Goal: Task Accomplishment & Management: Use online tool/utility

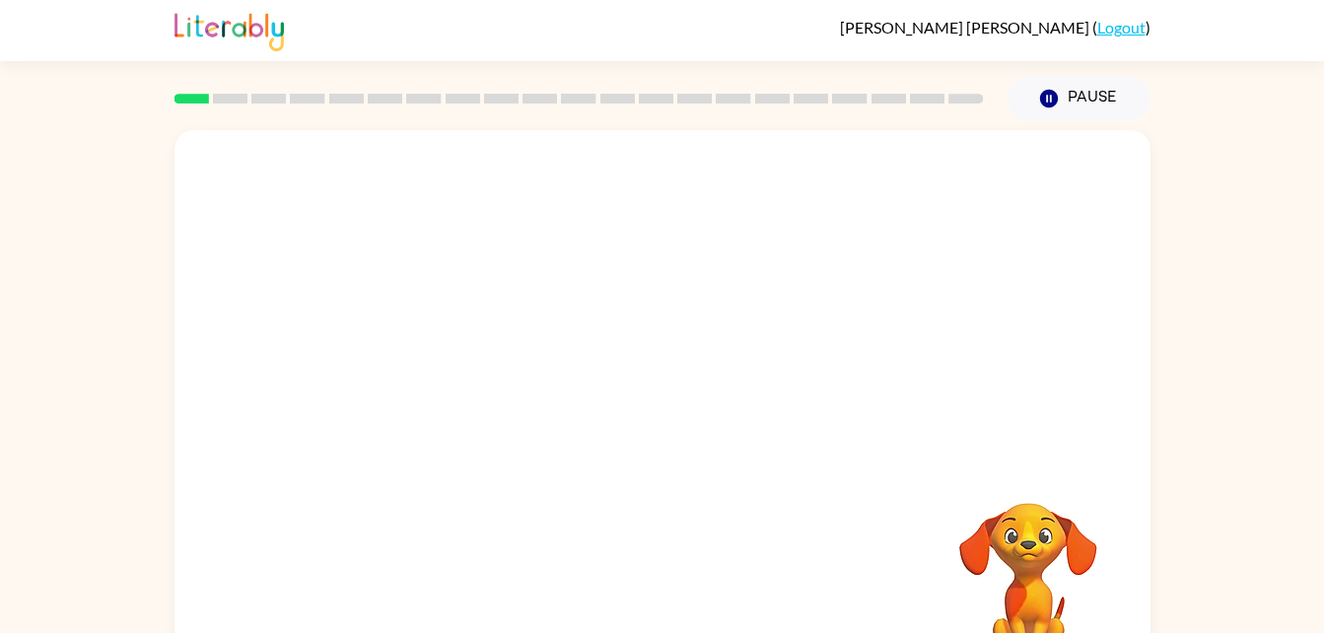
click at [133, 323] on div "Your browser must support playing .mp4 files to use Literably. Please try using…" at bounding box center [662, 407] width 1324 height 572
click at [677, 416] on icon "button" at bounding box center [662, 421] width 34 height 34
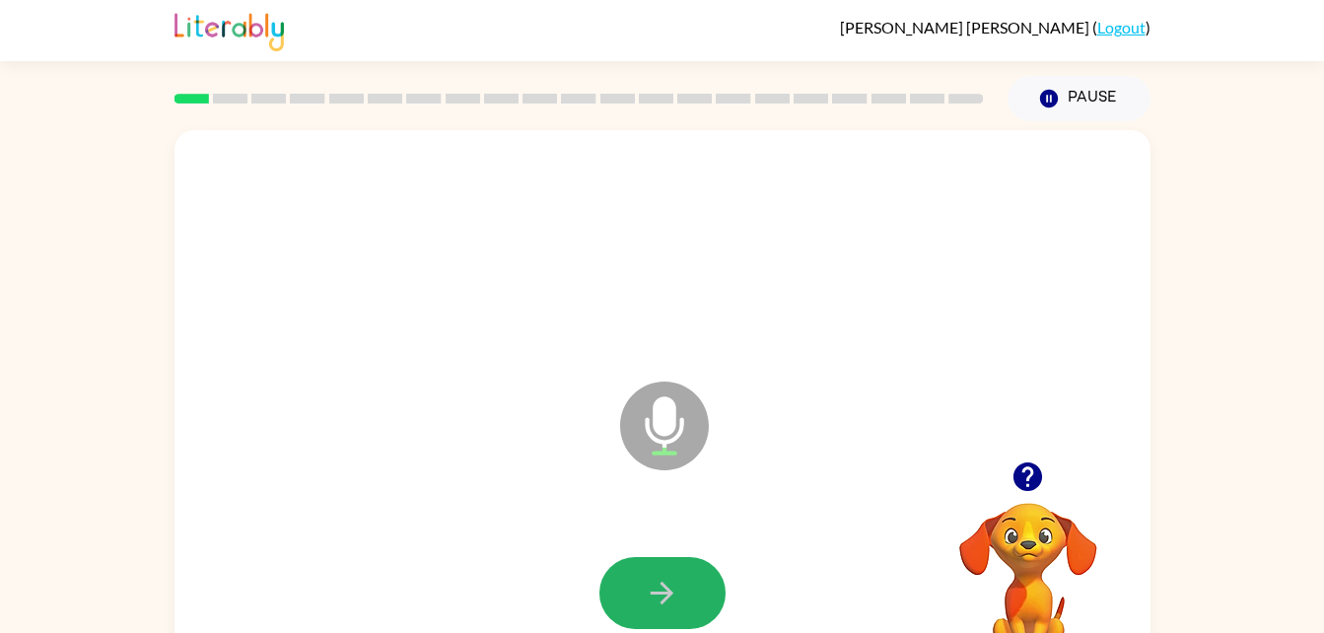
drag, startPoint x: 655, startPoint y: 594, endPoint x: 669, endPoint y: 600, distance: 15.9
click at [668, 600] on icon "button" at bounding box center [662, 593] width 34 height 34
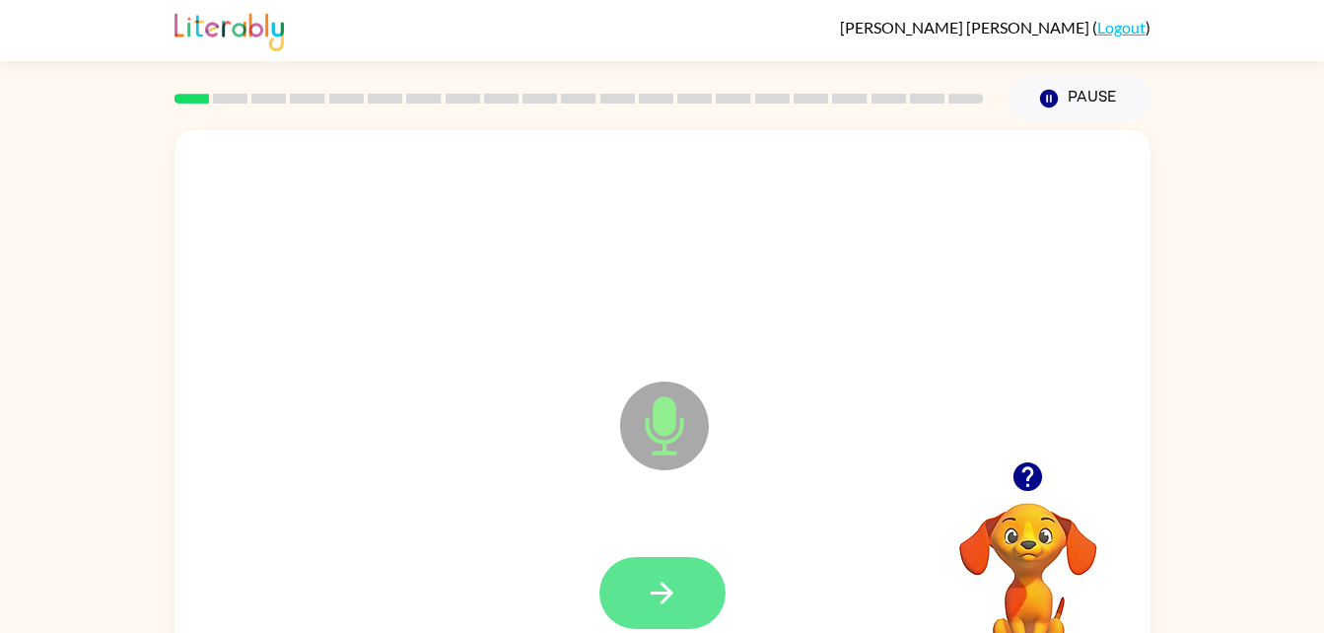
click at [676, 595] on icon "button" at bounding box center [662, 593] width 34 height 34
click at [664, 610] on button "button" at bounding box center [662, 593] width 126 height 72
click at [682, 591] on button "button" at bounding box center [662, 593] width 126 height 72
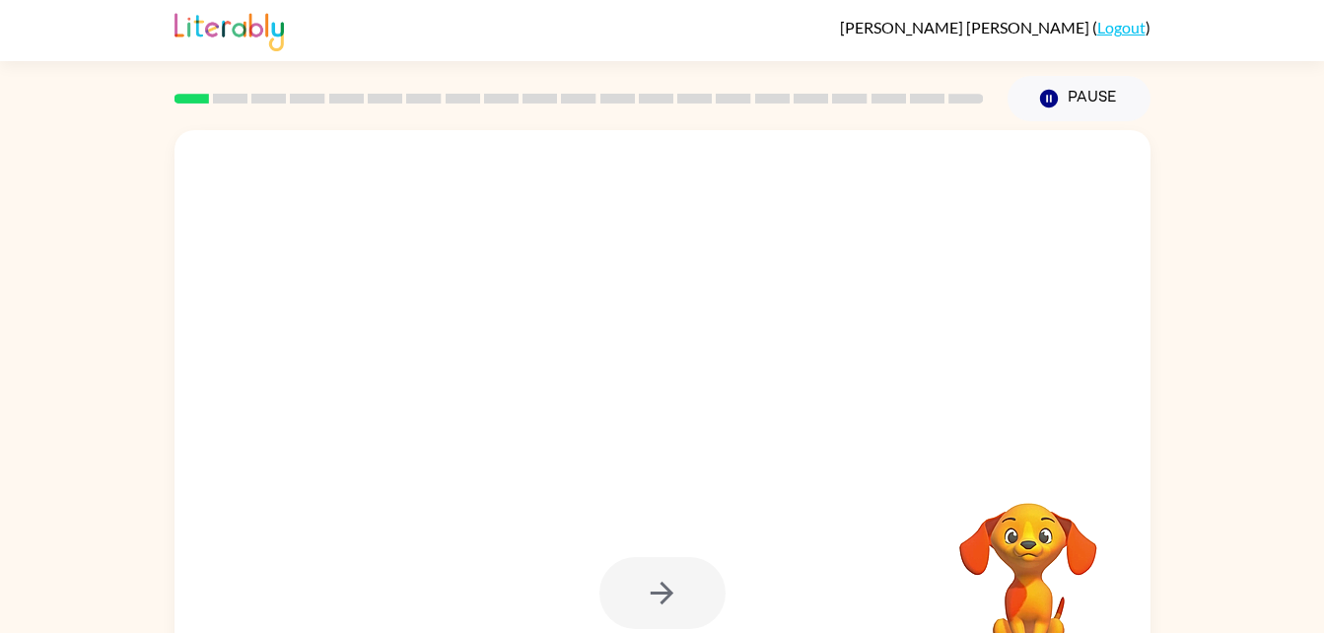
scroll to position [60, 0]
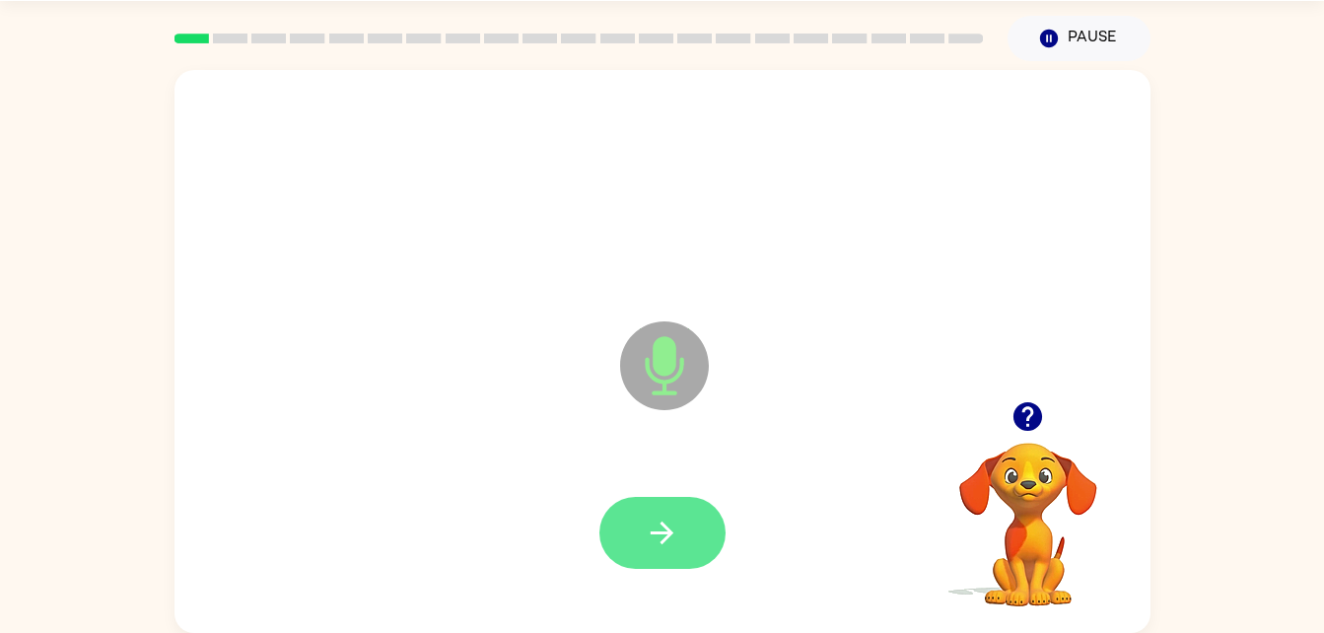
click at [688, 539] on button "button" at bounding box center [662, 533] width 126 height 72
click at [680, 517] on button "button" at bounding box center [662, 533] width 126 height 72
click at [649, 548] on icon "button" at bounding box center [662, 533] width 34 height 34
click at [683, 529] on button "button" at bounding box center [662, 533] width 126 height 72
click at [669, 498] on button "button" at bounding box center [662, 533] width 126 height 72
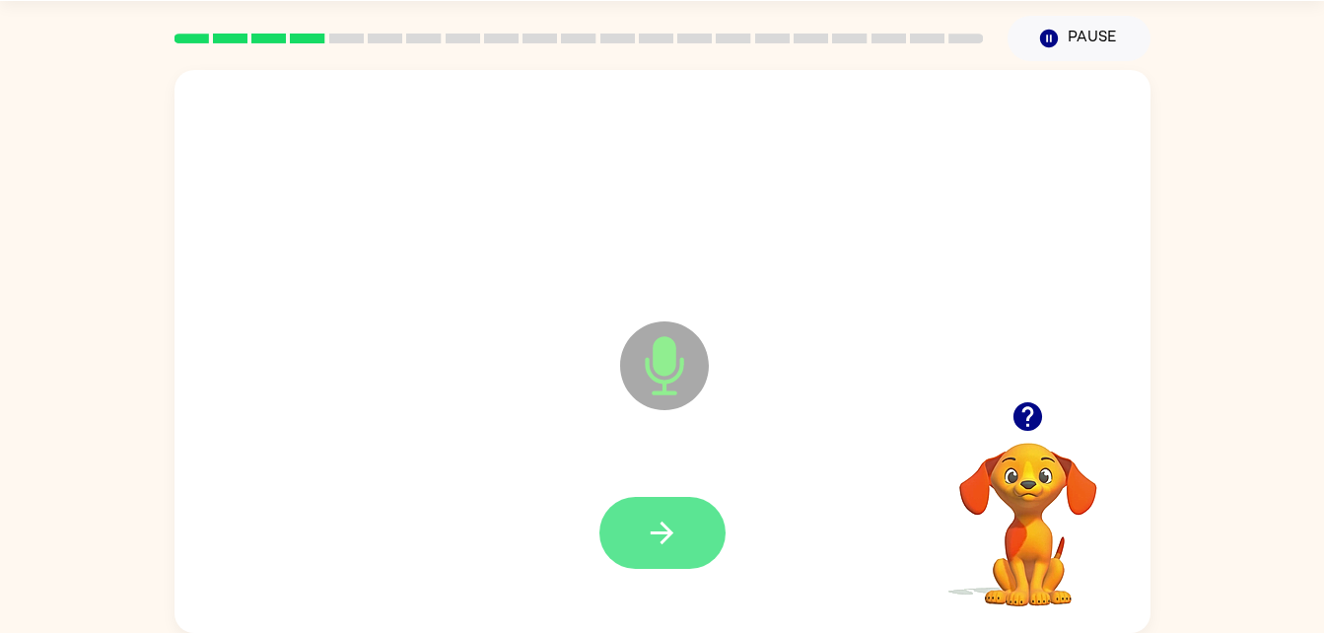
click at [667, 553] on button "button" at bounding box center [662, 533] width 126 height 72
click at [656, 543] on icon "button" at bounding box center [662, 533] width 34 height 34
click at [653, 516] on icon "button" at bounding box center [662, 533] width 34 height 34
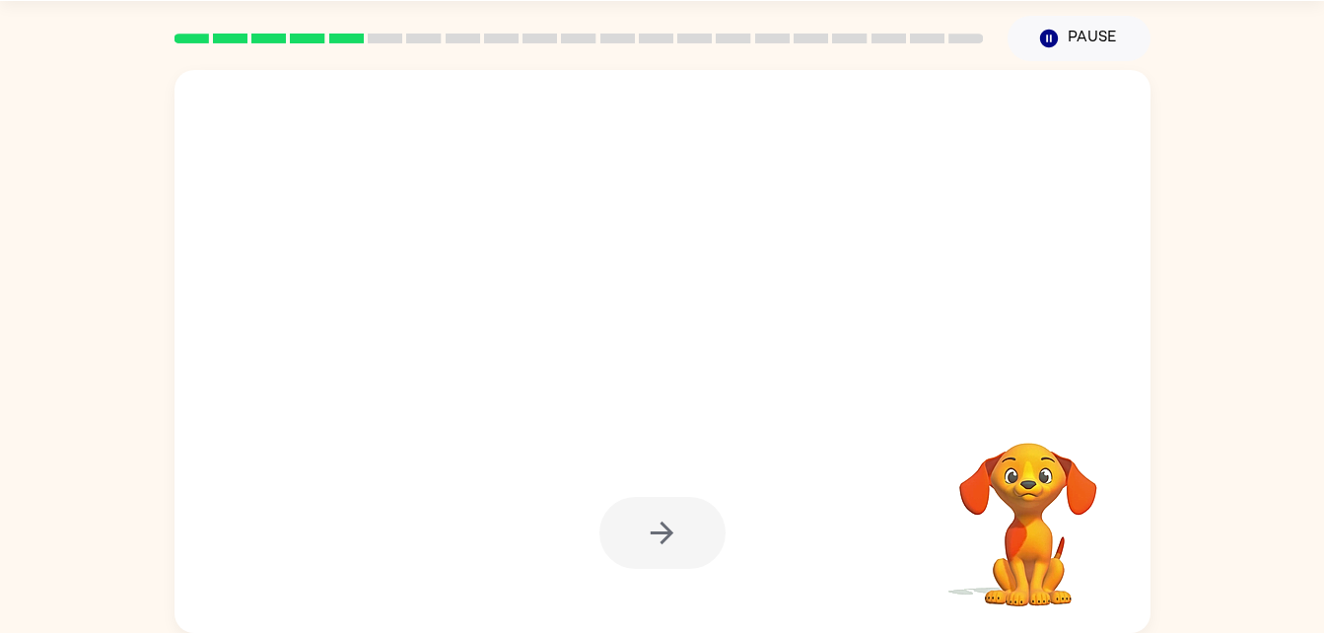
click at [706, 372] on div at bounding box center [662, 351] width 976 height 563
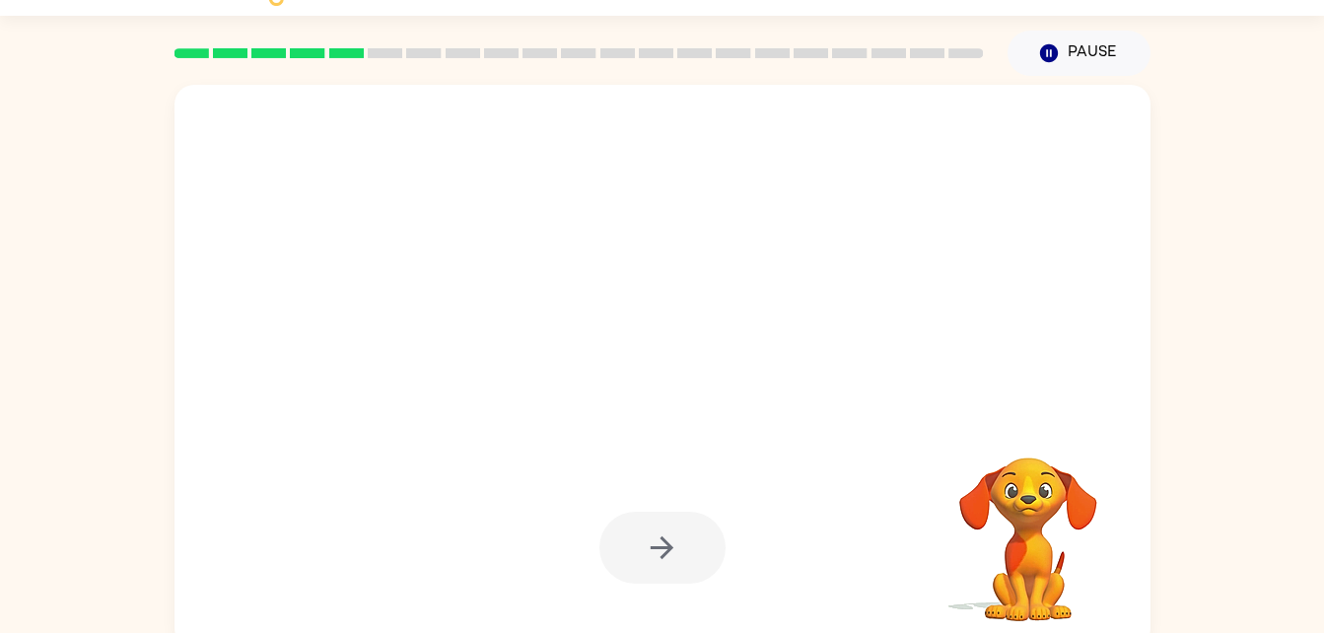
scroll to position [37, 0]
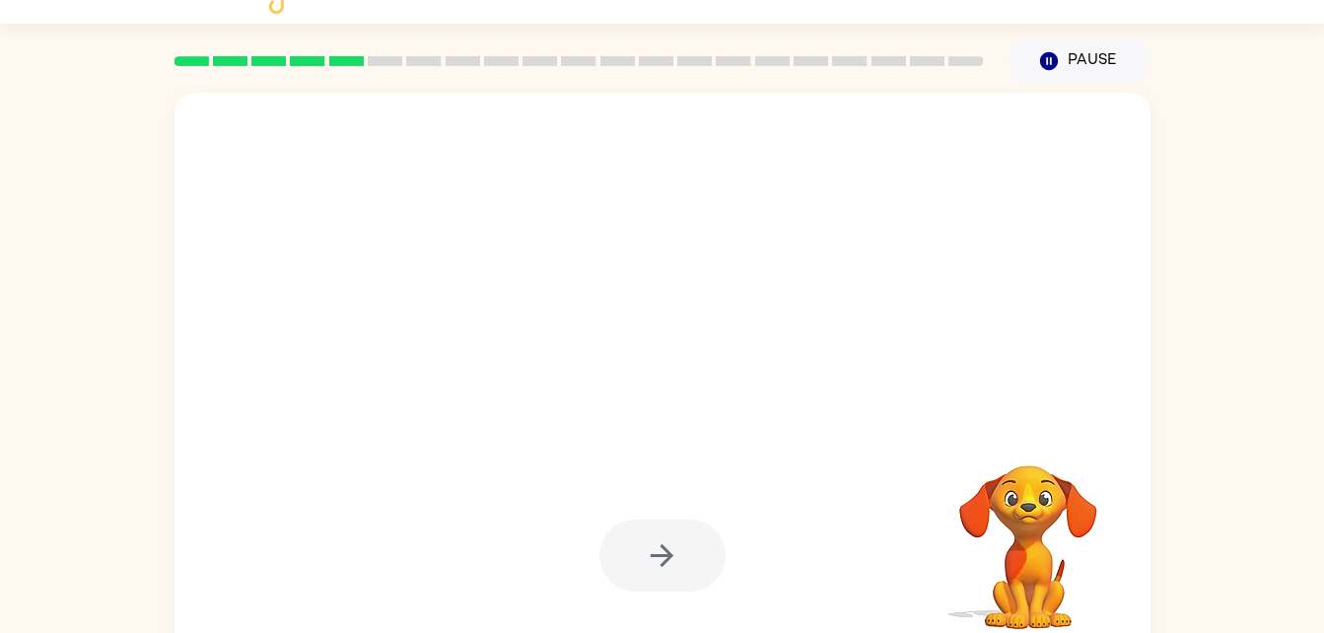
click at [752, 510] on div at bounding box center [662, 556] width 936 height 162
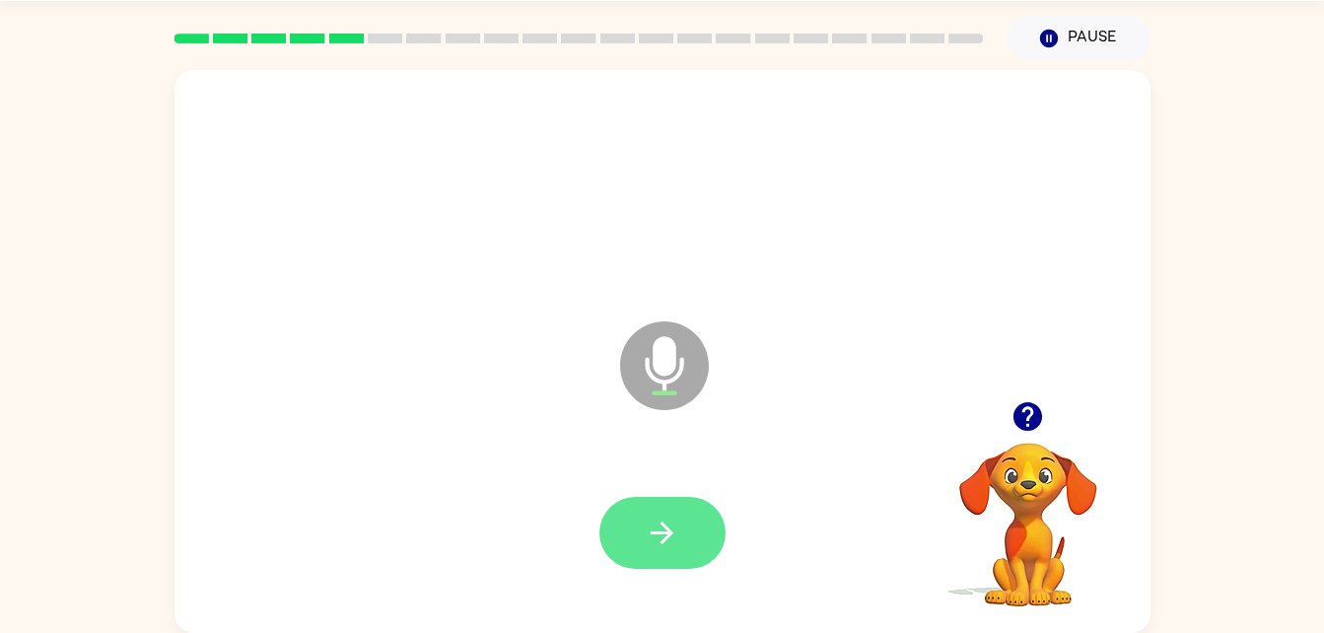
click at [670, 552] on button "button" at bounding box center [662, 533] width 126 height 72
click at [633, 511] on button "button" at bounding box center [662, 533] width 126 height 72
click at [630, 544] on button "button" at bounding box center [662, 533] width 126 height 72
click at [688, 527] on button "button" at bounding box center [662, 533] width 126 height 72
click at [659, 534] on icon "button" at bounding box center [662, 533] width 34 height 34
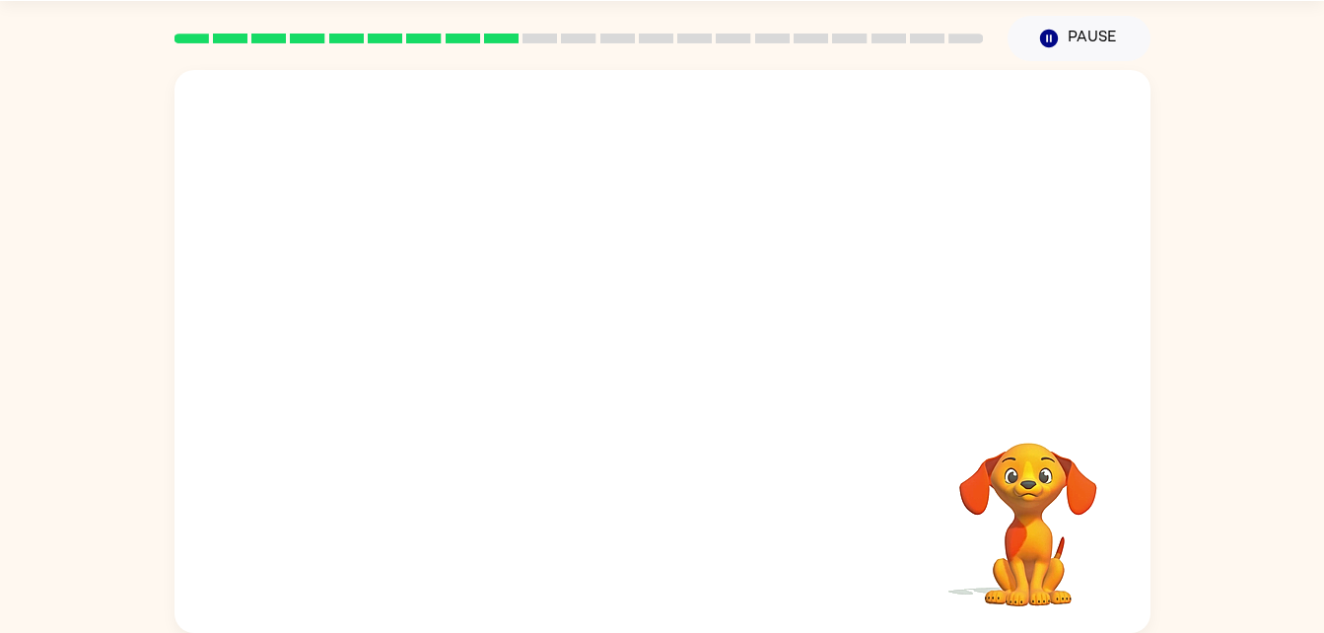
click at [287, 235] on div at bounding box center [662, 190] width 936 height 162
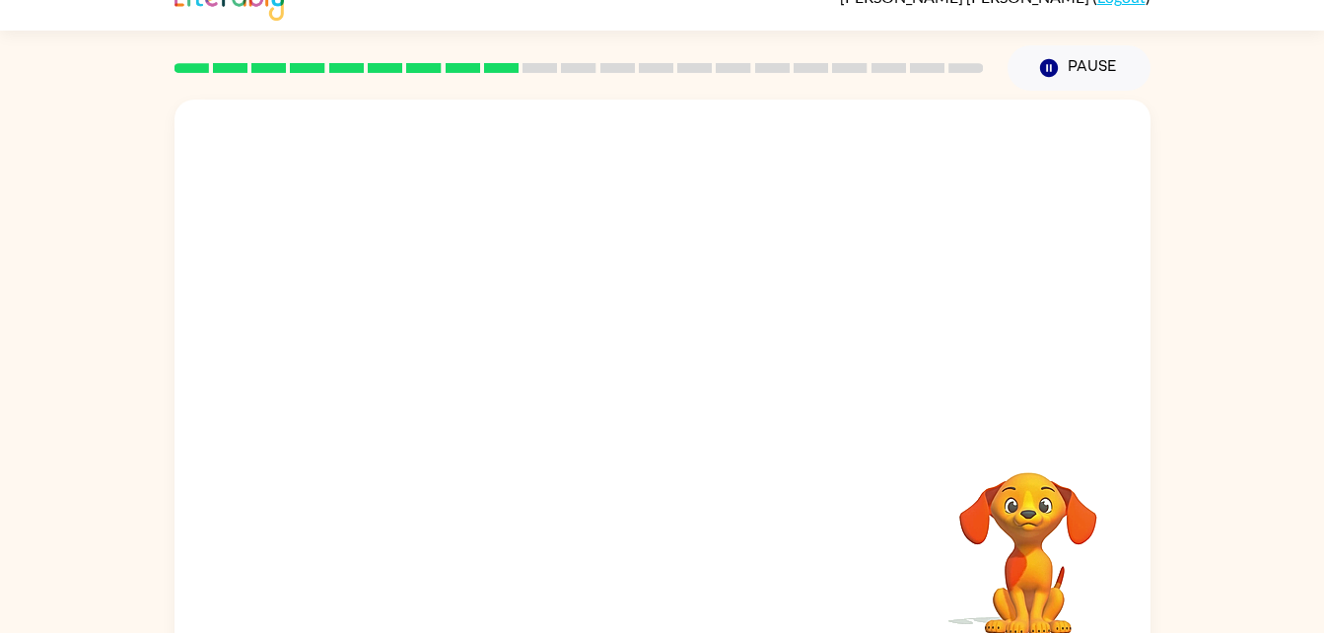
scroll to position [39, 0]
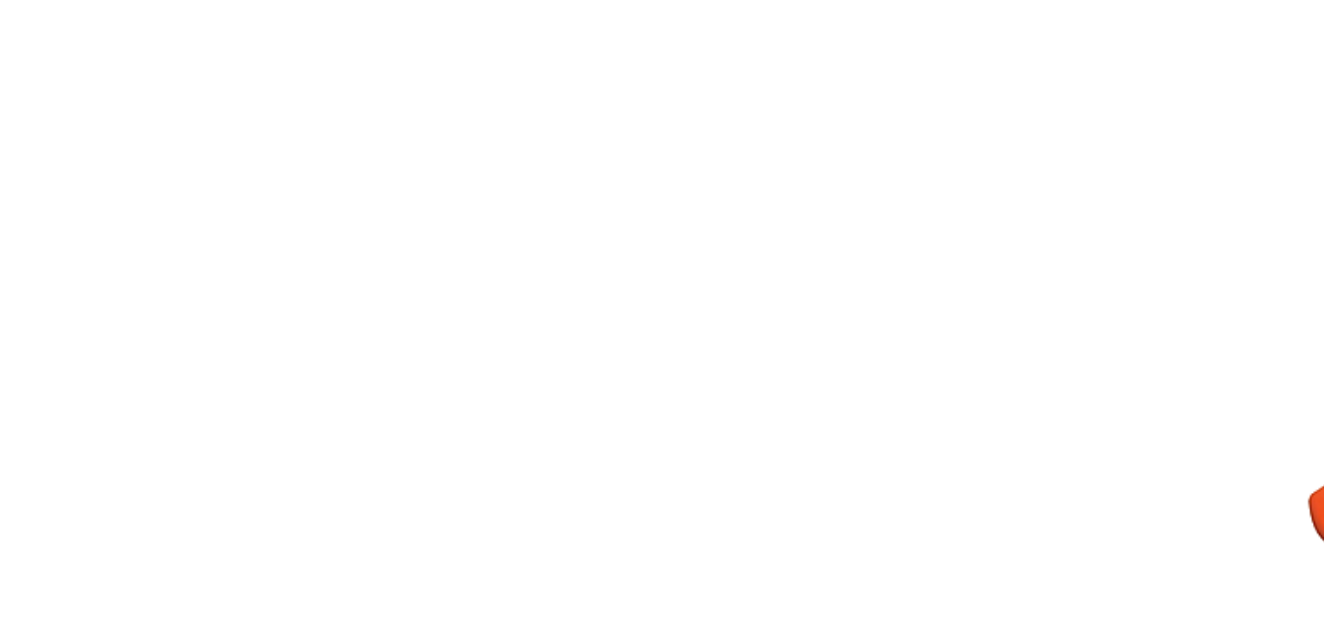
click at [343, 332] on div at bounding box center [615, 337] width 842 height 71
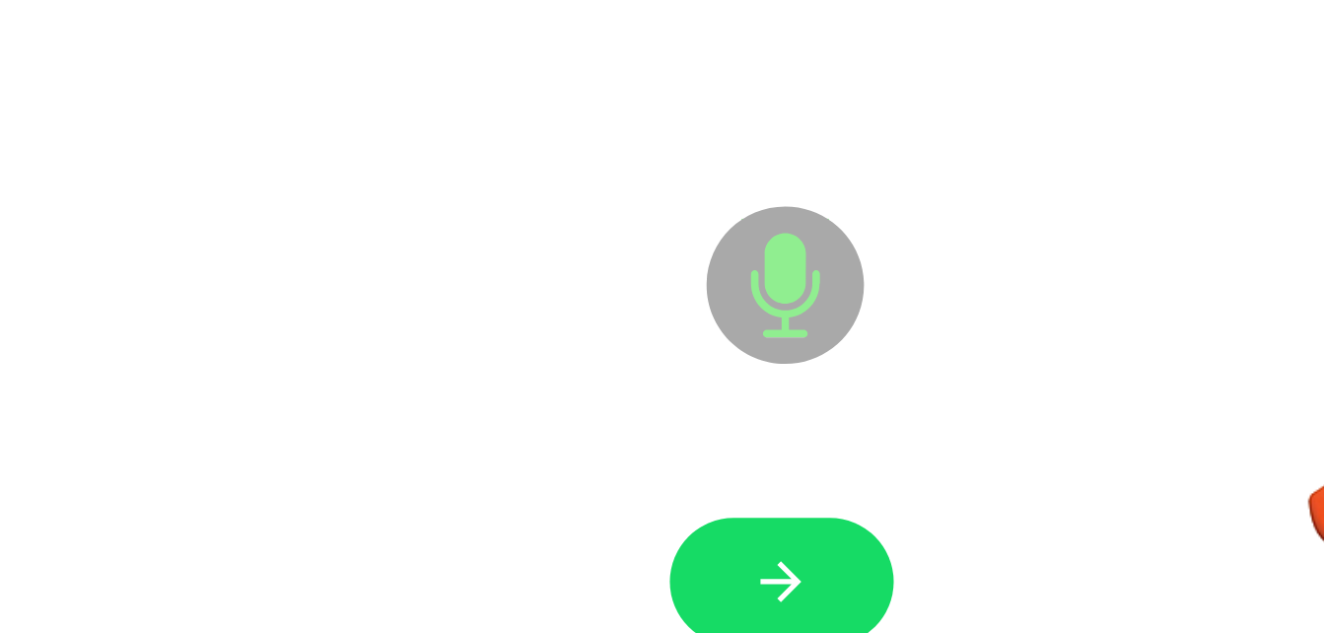
click at [432, 444] on div "Microphone The Microphone is here when it is your turn to talk" at bounding box center [662, 372] width 976 height 563
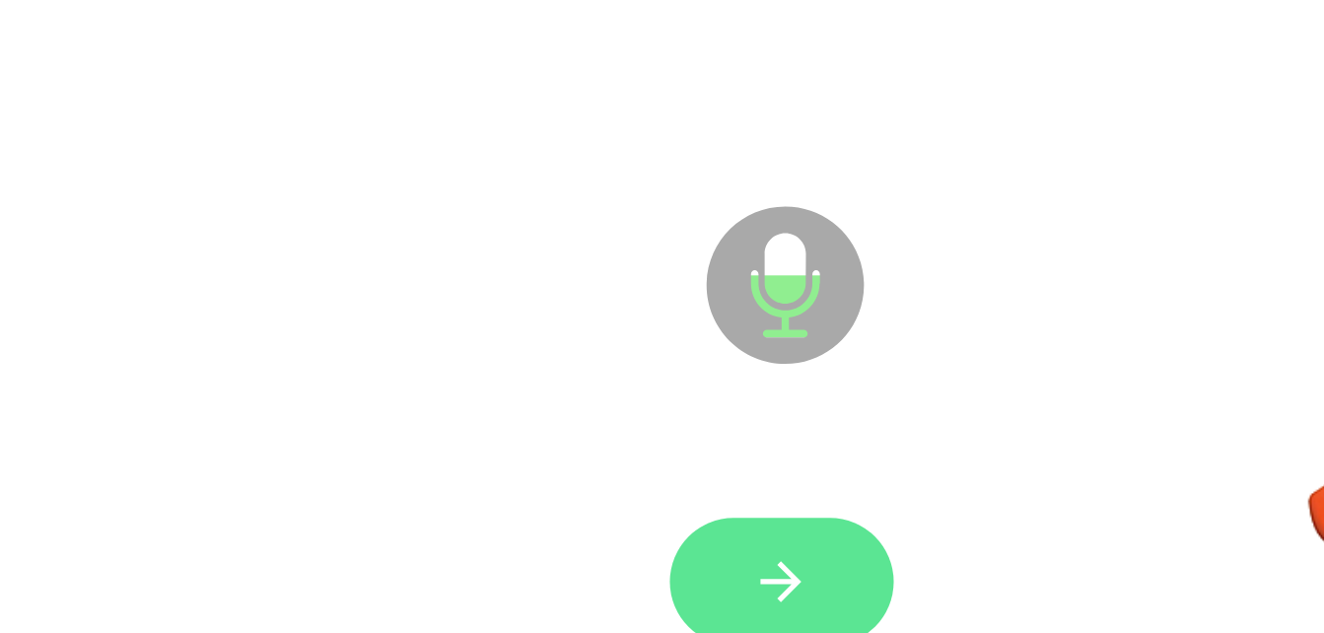
click at [683, 571] on button "button" at bounding box center [662, 553] width 126 height 72
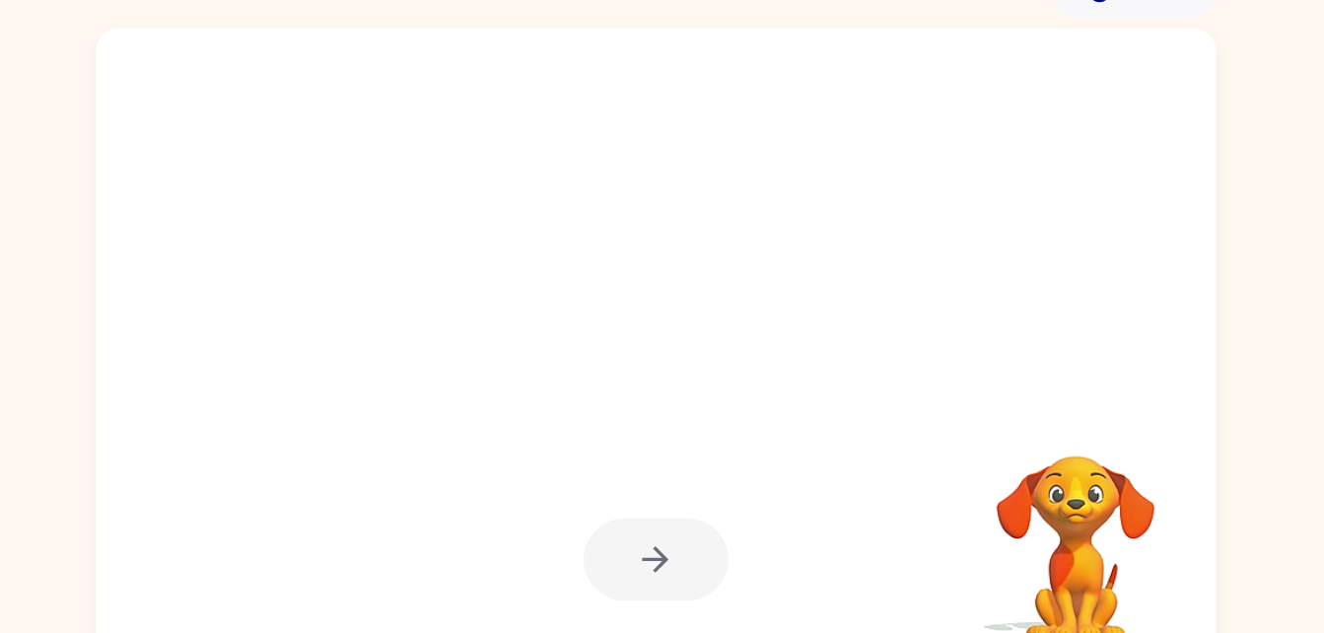
scroll to position [60, 0]
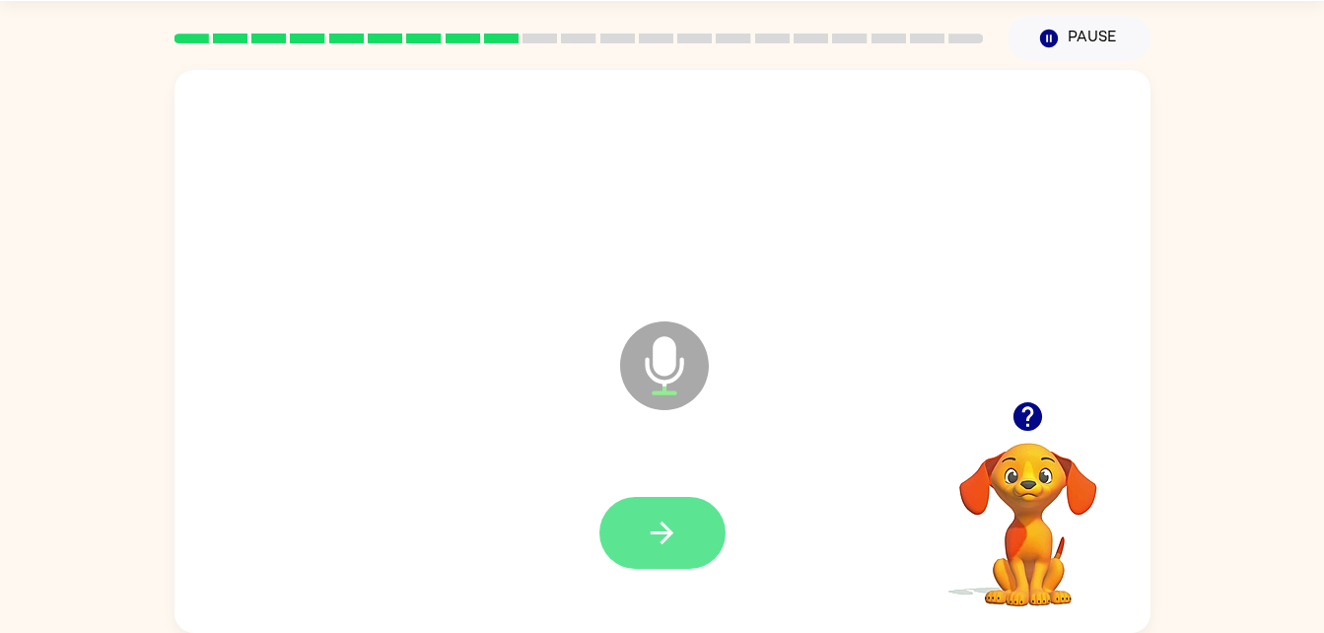
click at [670, 541] on icon "button" at bounding box center [662, 533] width 34 height 34
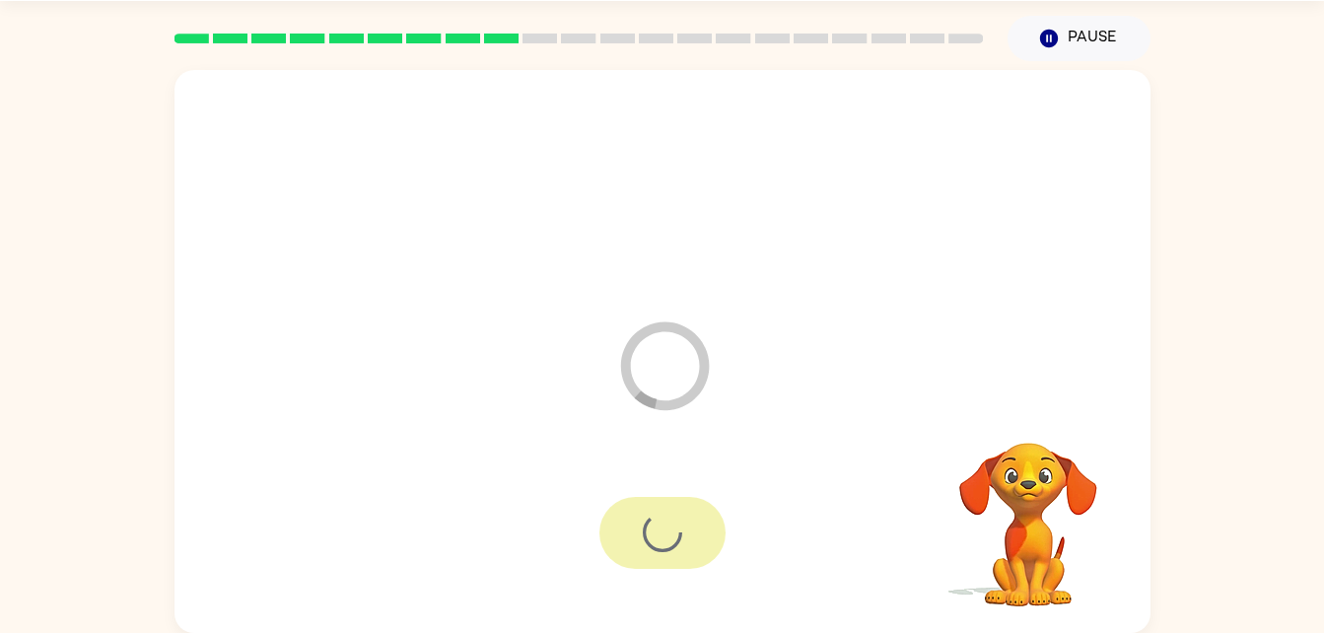
click at [37, 336] on div "Loader Your response is being sent to our graders Your browser must support pla…" at bounding box center [662, 347] width 1324 height 572
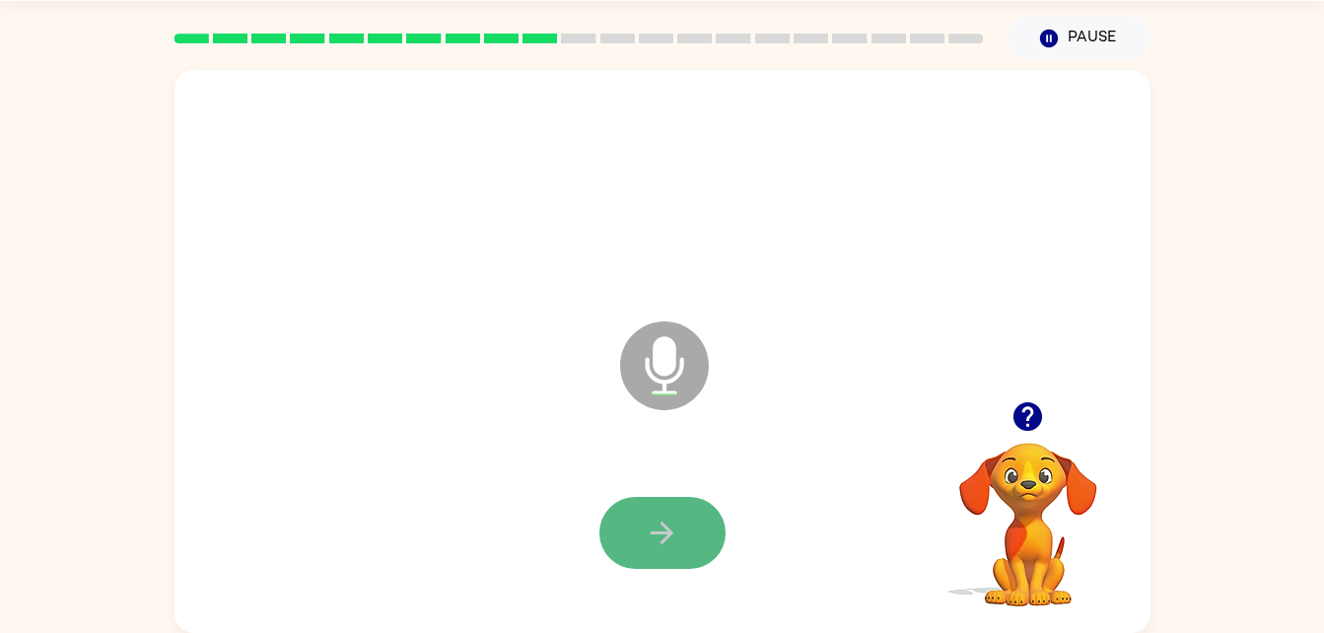
click at [661, 536] on icon "button" at bounding box center [662, 533] width 34 height 34
click at [646, 543] on icon "button" at bounding box center [662, 533] width 34 height 34
click at [642, 511] on button "button" at bounding box center [662, 533] width 126 height 72
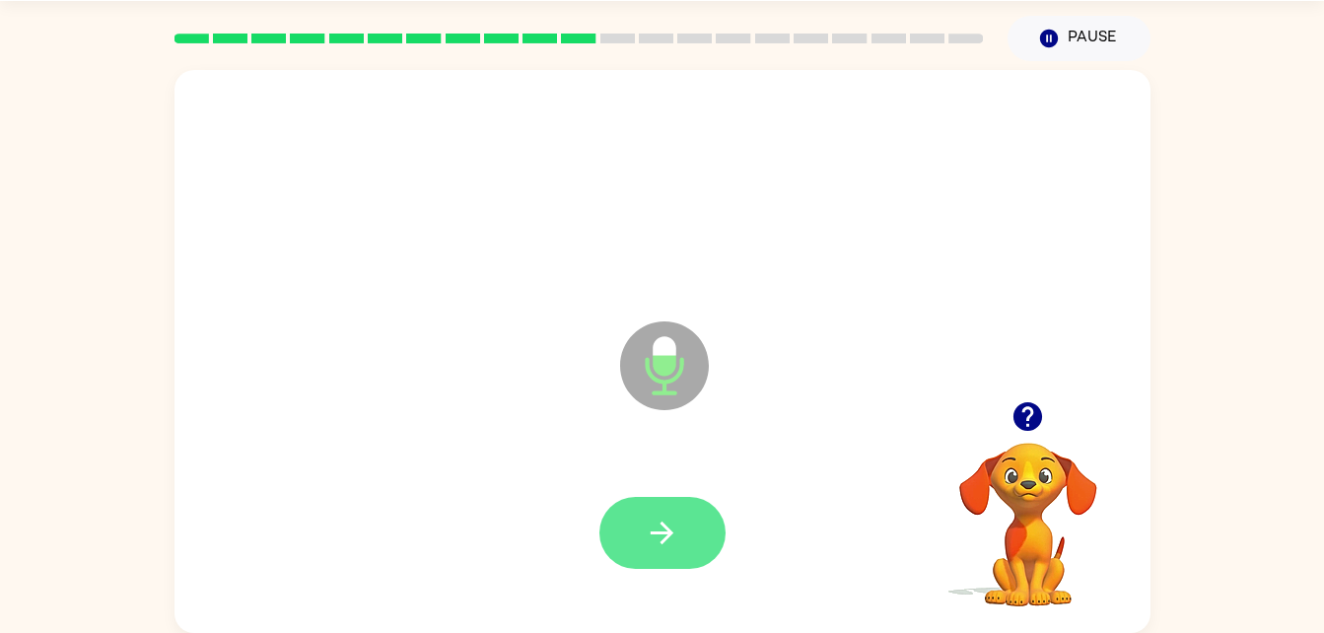
click at [656, 532] on icon "button" at bounding box center [662, 532] width 23 height 23
click at [690, 462] on icon "Microphone The Microphone is here when it is your turn to talk" at bounding box center [763, 390] width 296 height 148
click at [644, 562] on button "button" at bounding box center [662, 533] width 126 height 72
click at [641, 508] on button "button" at bounding box center [662, 533] width 126 height 72
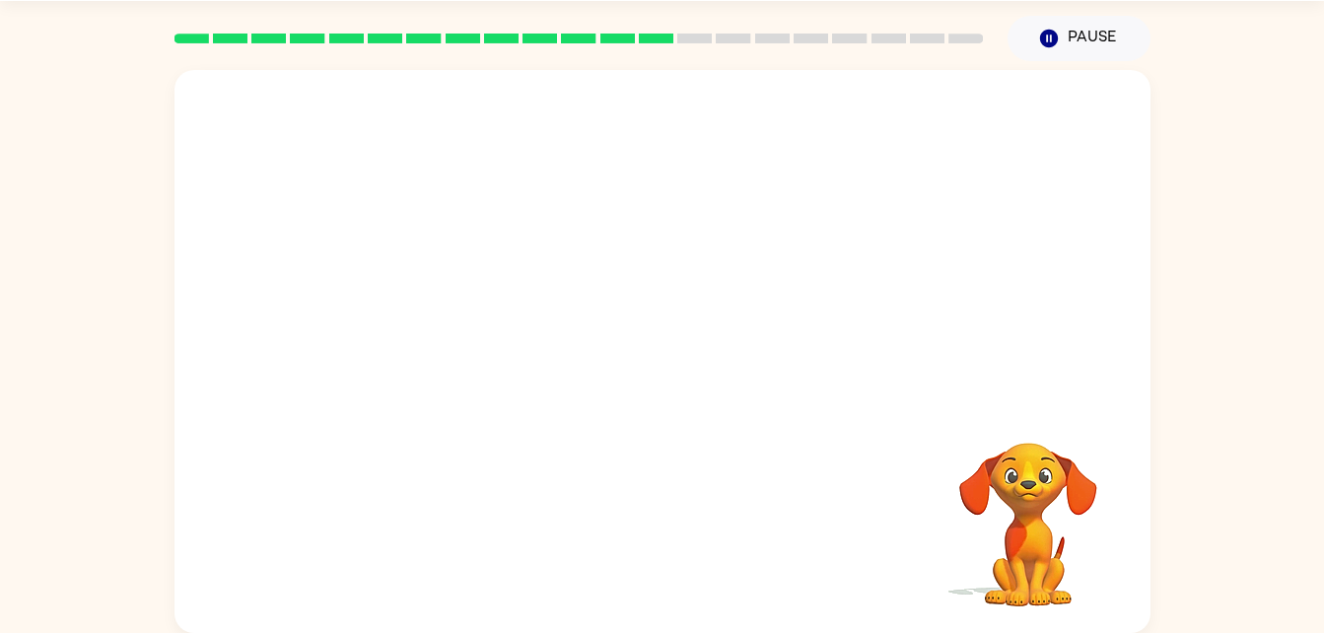
click at [680, 57] on div at bounding box center [579, 38] width 833 height 69
click at [733, 27] on div at bounding box center [579, 38] width 833 height 69
click at [772, 36] on rect at bounding box center [772, 39] width 34 height 10
click at [827, 36] on rect at bounding box center [810, 39] width 34 height 10
click at [898, 23] on div at bounding box center [579, 38] width 833 height 69
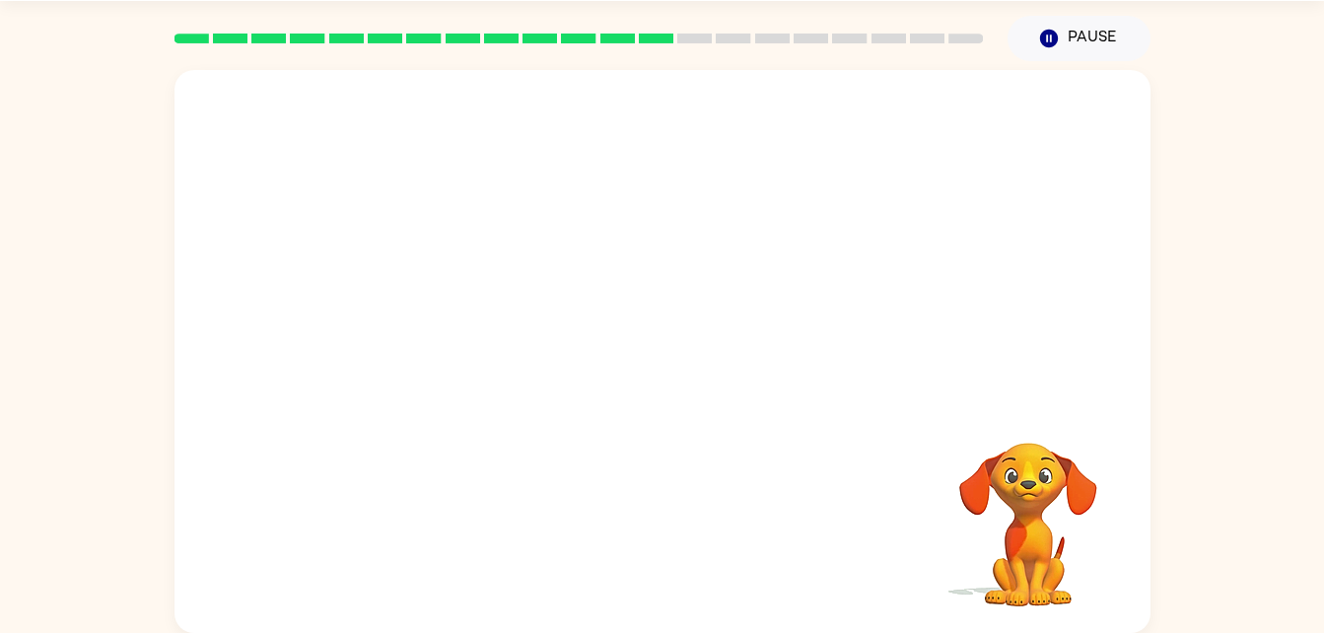
click at [944, 31] on div at bounding box center [579, 38] width 833 height 69
click at [966, 25] on div at bounding box center [579, 38] width 833 height 69
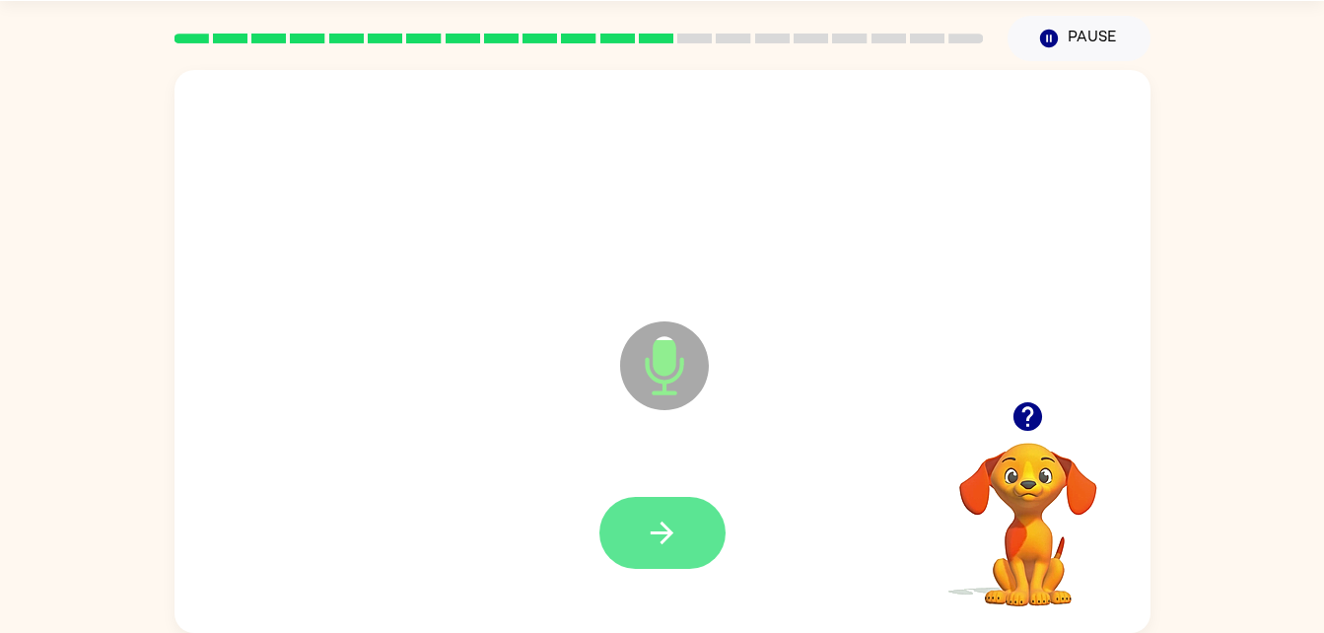
click at [672, 528] on icon "button" at bounding box center [662, 533] width 34 height 34
click at [661, 540] on icon "button" at bounding box center [662, 533] width 34 height 34
click at [670, 533] on icon "button" at bounding box center [662, 532] width 23 height 23
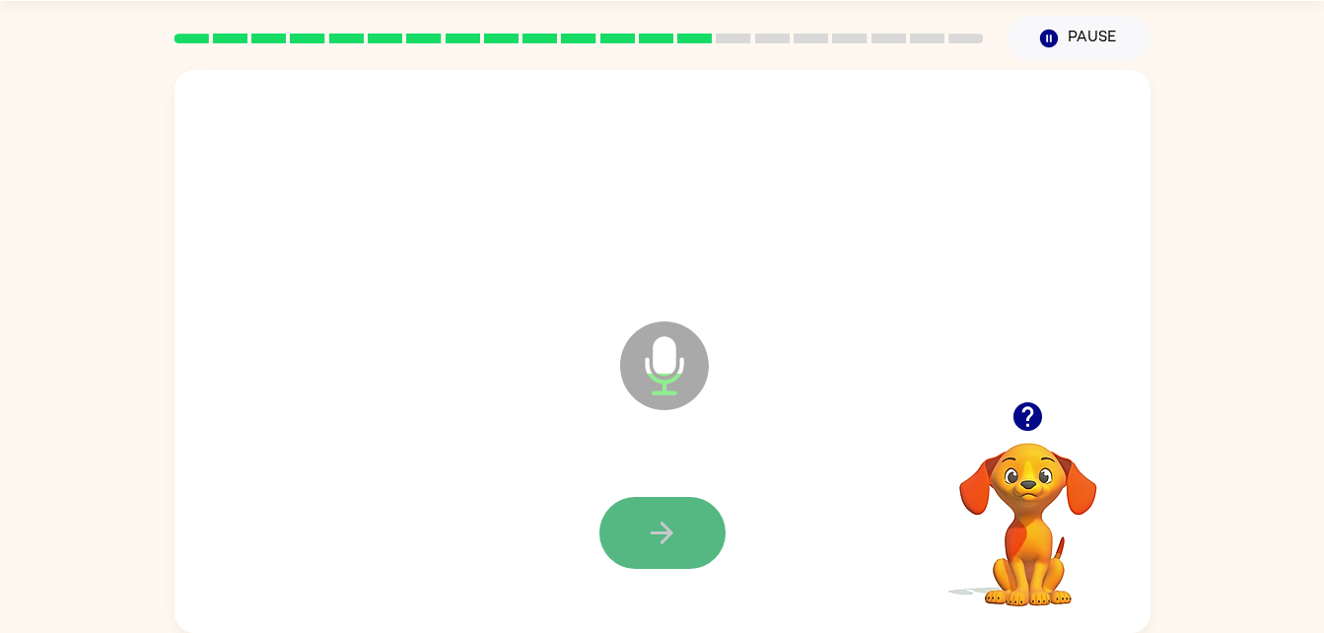
click at [649, 546] on icon "button" at bounding box center [662, 533] width 34 height 34
click at [666, 529] on icon "button" at bounding box center [662, 532] width 23 height 23
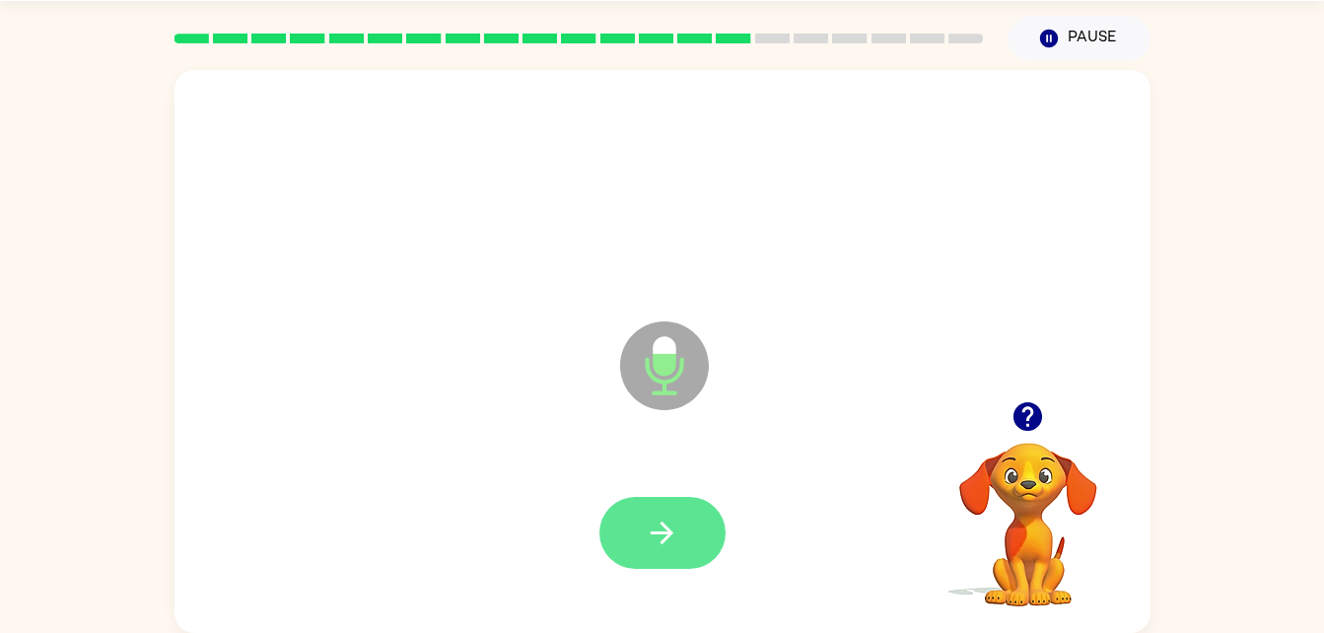
click at [683, 536] on button "button" at bounding box center [662, 533] width 126 height 72
click at [693, 525] on button "button" at bounding box center [662, 533] width 126 height 72
click at [666, 501] on button "button" at bounding box center [662, 533] width 126 height 72
click at [645, 526] on icon "button" at bounding box center [662, 533] width 34 height 34
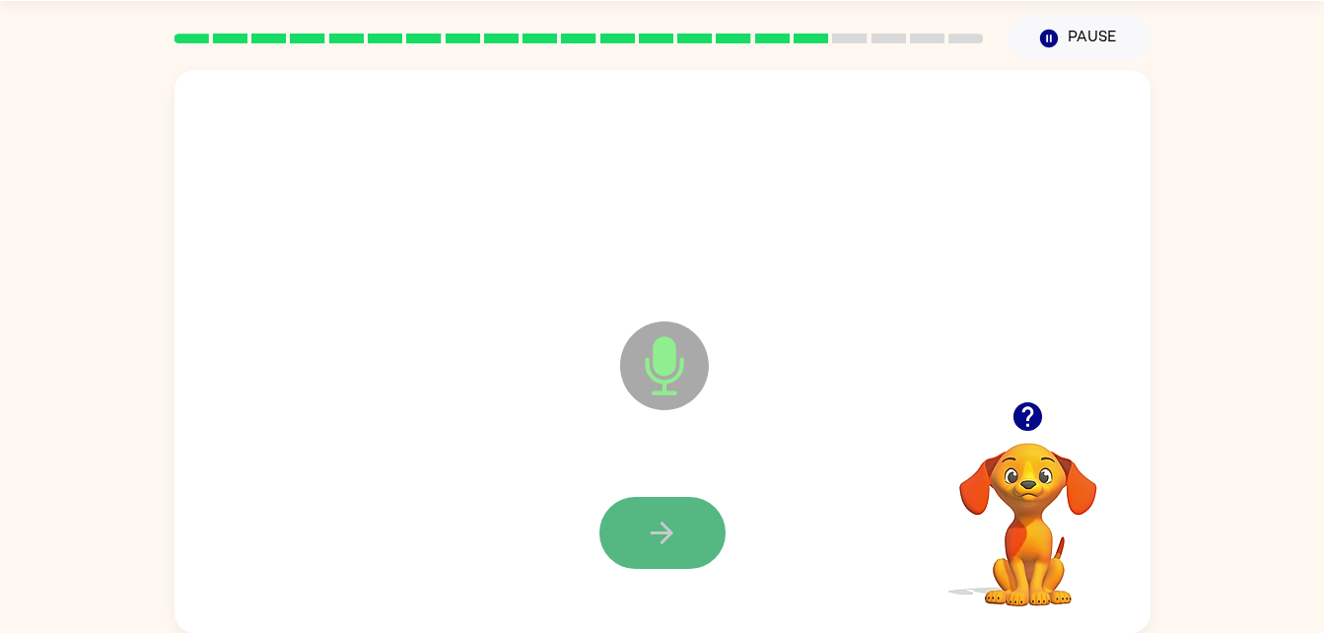
click at [673, 545] on icon "button" at bounding box center [662, 533] width 34 height 34
click at [625, 513] on button "button" at bounding box center [662, 533] width 126 height 72
click at [664, 514] on button "button" at bounding box center [662, 533] width 126 height 72
click at [656, 534] on icon "button" at bounding box center [662, 533] width 34 height 34
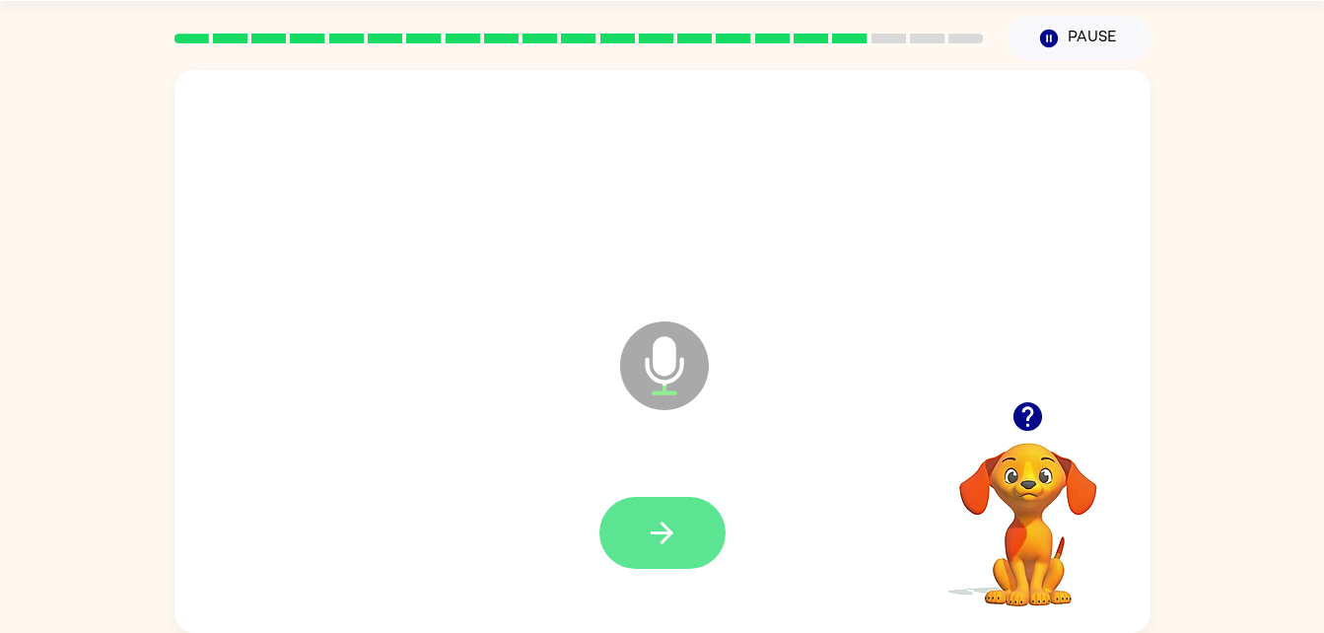
click at [662, 536] on icon "button" at bounding box center [662, 533] width 34 height 34
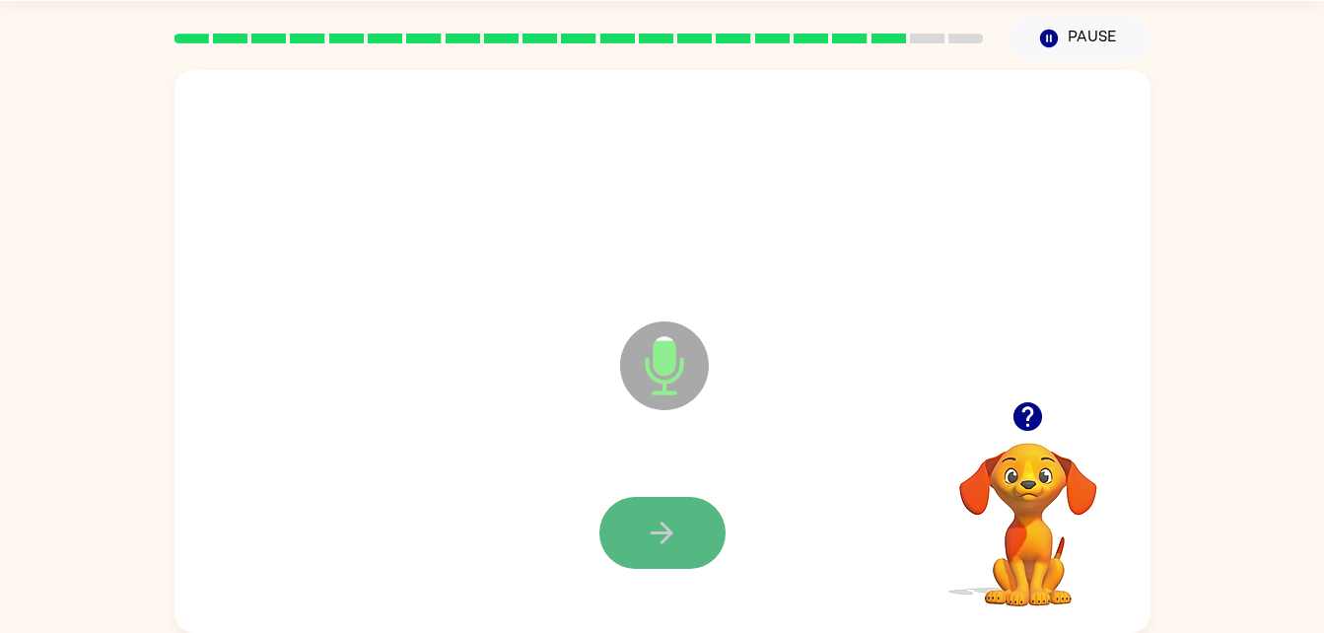
click at [632, 517] on button "button" at bounding box center [662, 533] width 126 height 72
click at [669, 566] on button "button" at bounding box center [662, 533] width 126 height 72
click at [651, 497] on button "button" at bounding box center [662, 533] width 126 height 72
click at [643, 518] on button "button" at bounding box center [662, 533] width 126 height 72
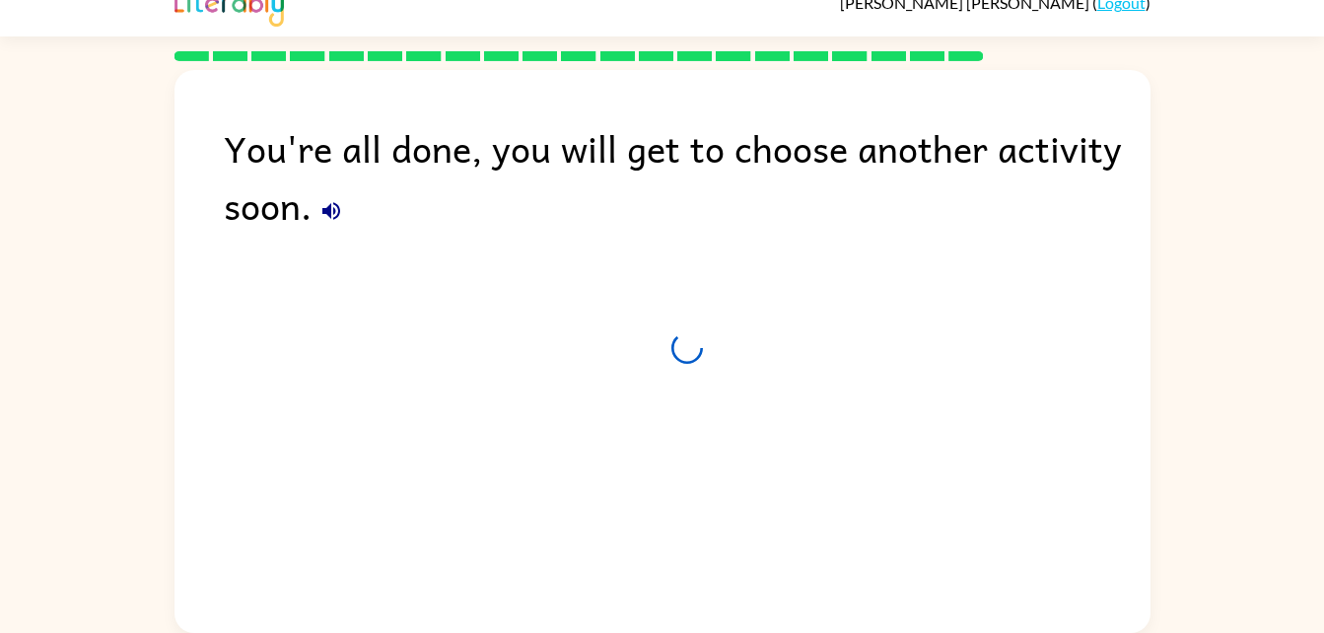
scroll to position [25, 0]
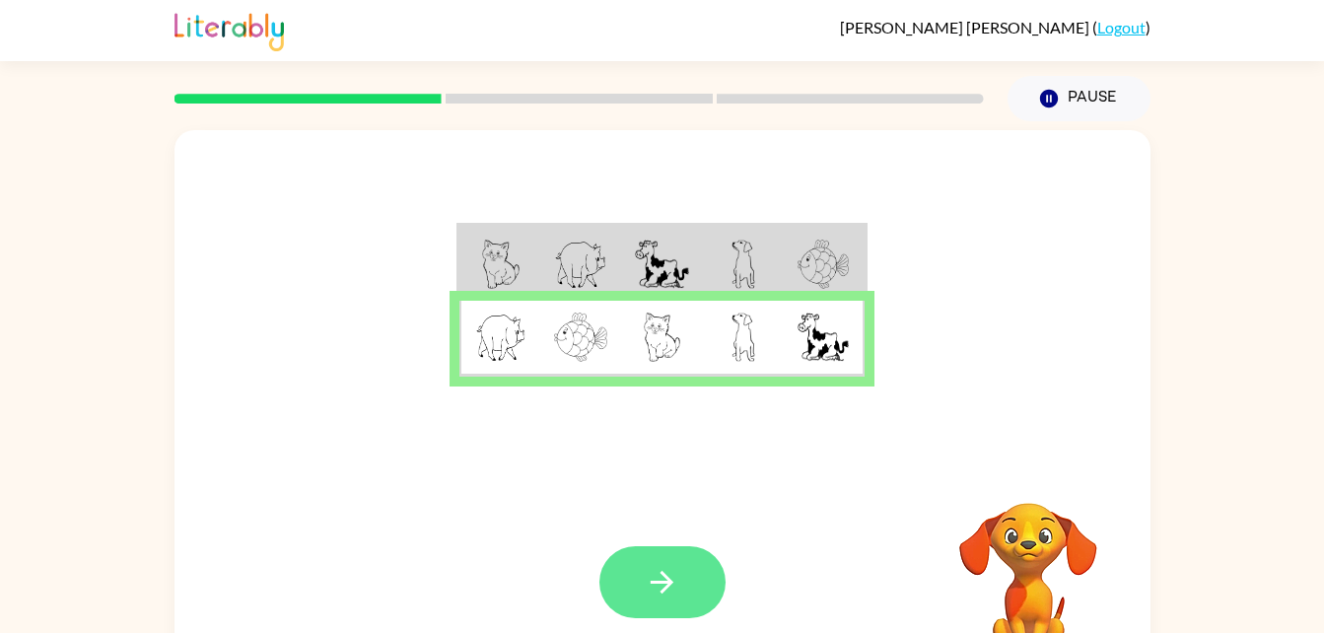
click at [678, 591] on icon "button" at bounding box center [662, 582] width 34 height 34
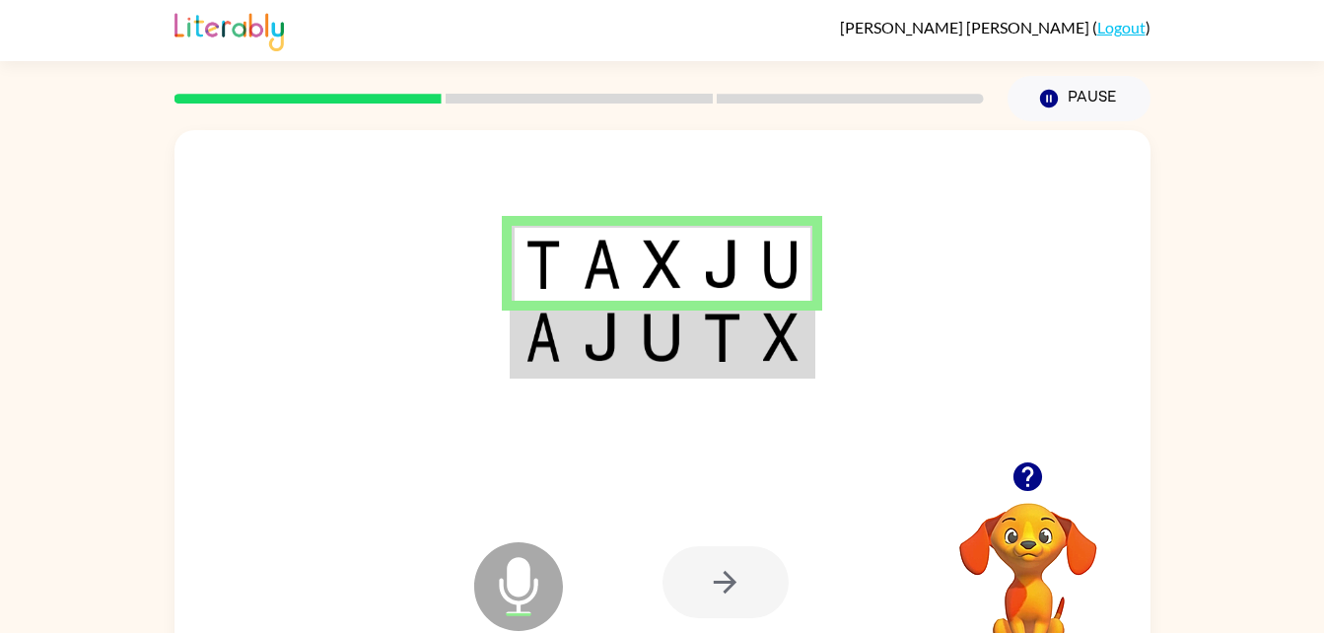
click at [724, 609] on div at bounding box center [725, 582] width 126 height 72
click at [698, 329] on td at bounding box center [722, 339] width 60 height 76
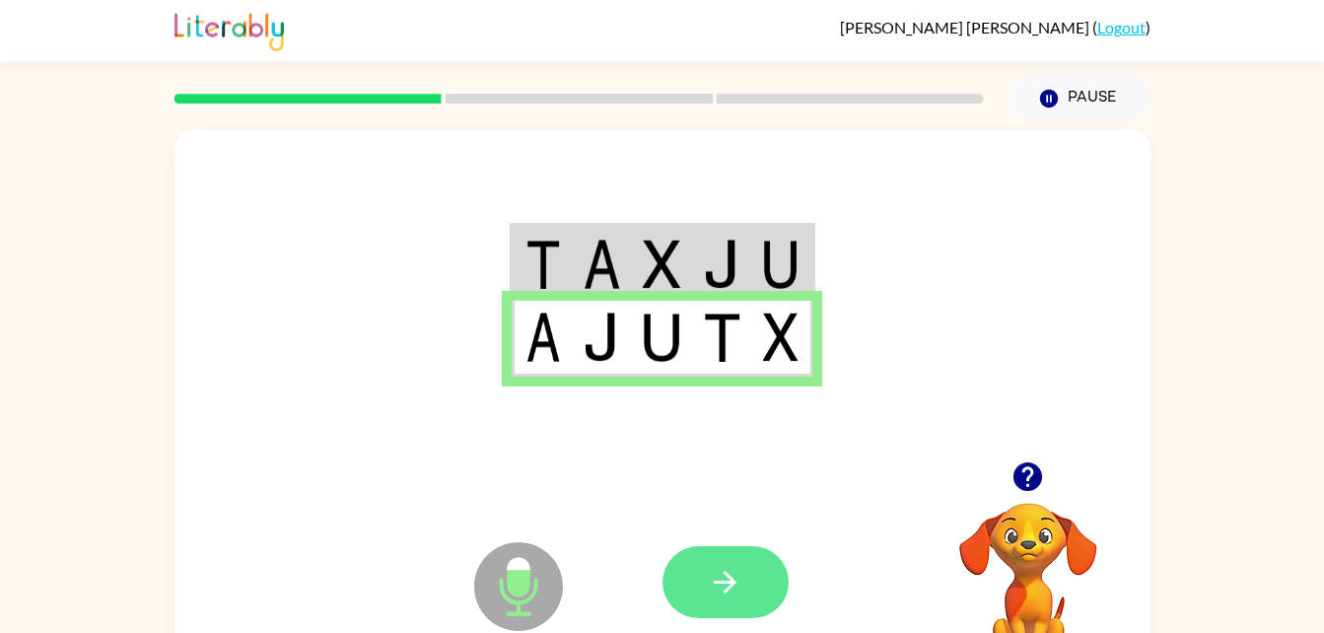
click at [713, 572] on icon "button" at bounding box center [725, 582] width 34 height 34
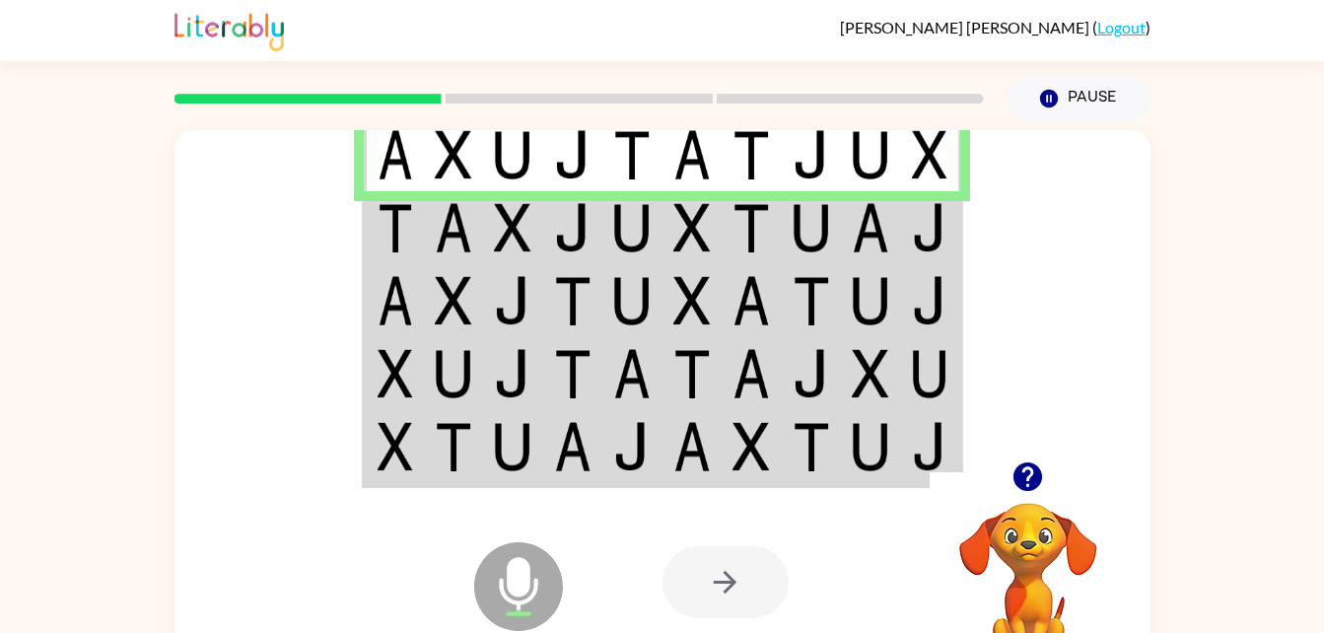
click at [750, 604] on div at bounding box center [725, 582] width 126 height 72
click at [662, 242] on td at bounding box center [692, 227] width 60 height 73
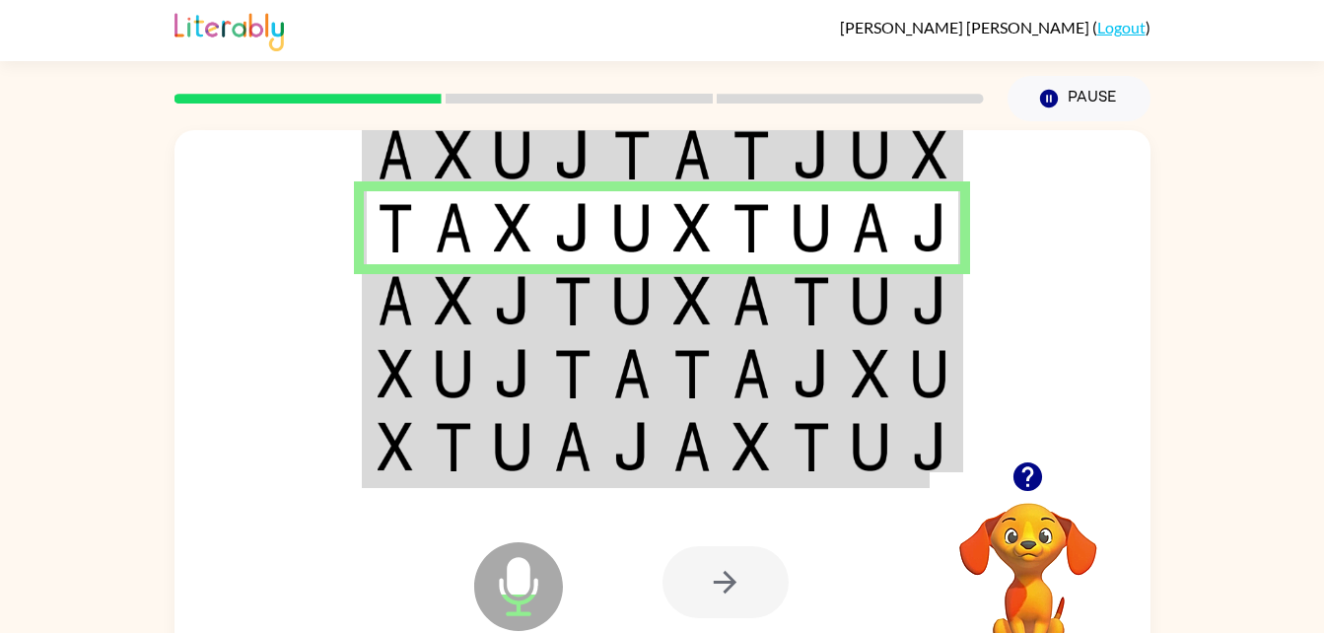
click at [714, 308] on td at bounding box center [692, 300] width 60 height 73
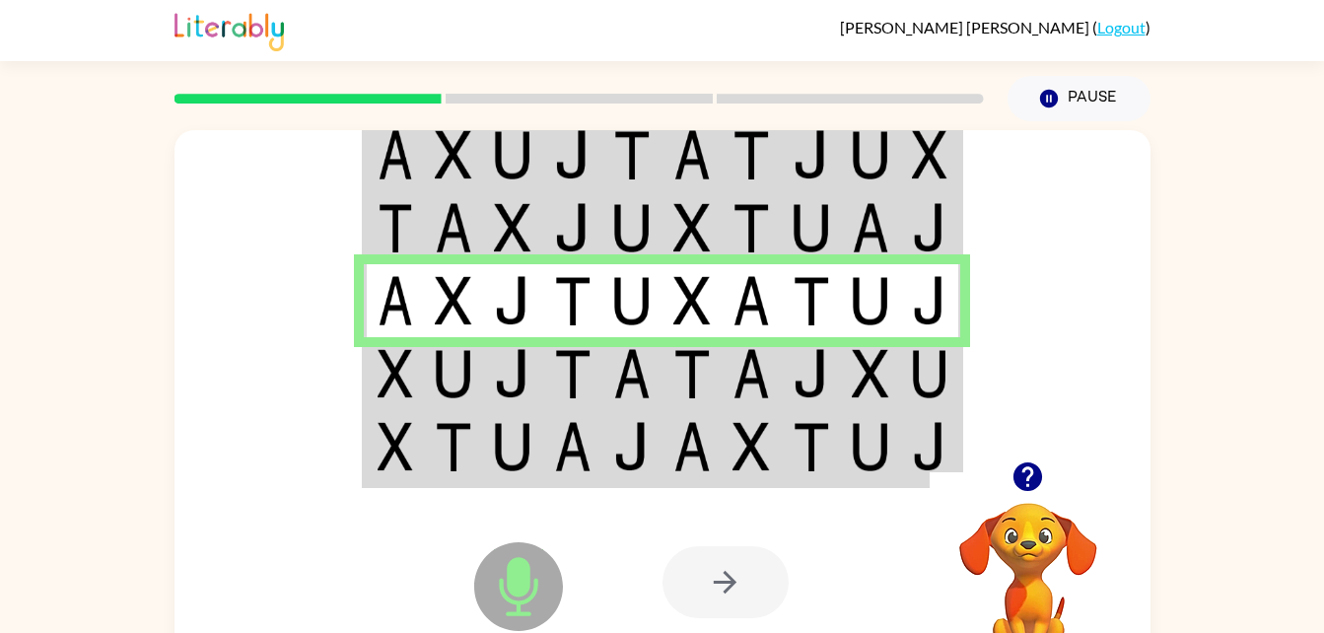
click at [733, 560] on div at bounding box center [725, 582] width 126 height 72
click at [765, 335] on td at bounding box center [752, 300] width 60 height 73
click at [750, 375] on img at bounding box center [750, 373] width 37 height 49
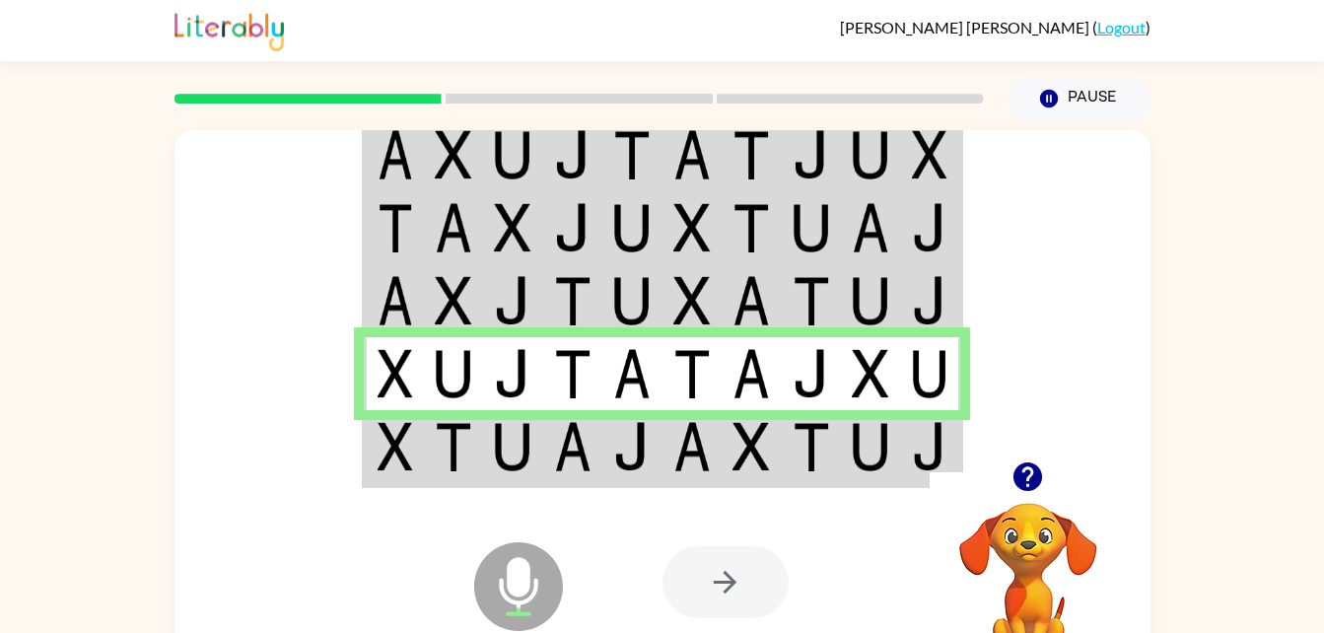
click at [692, 451] on img at bounding box center [691, 446] width 37 height 49
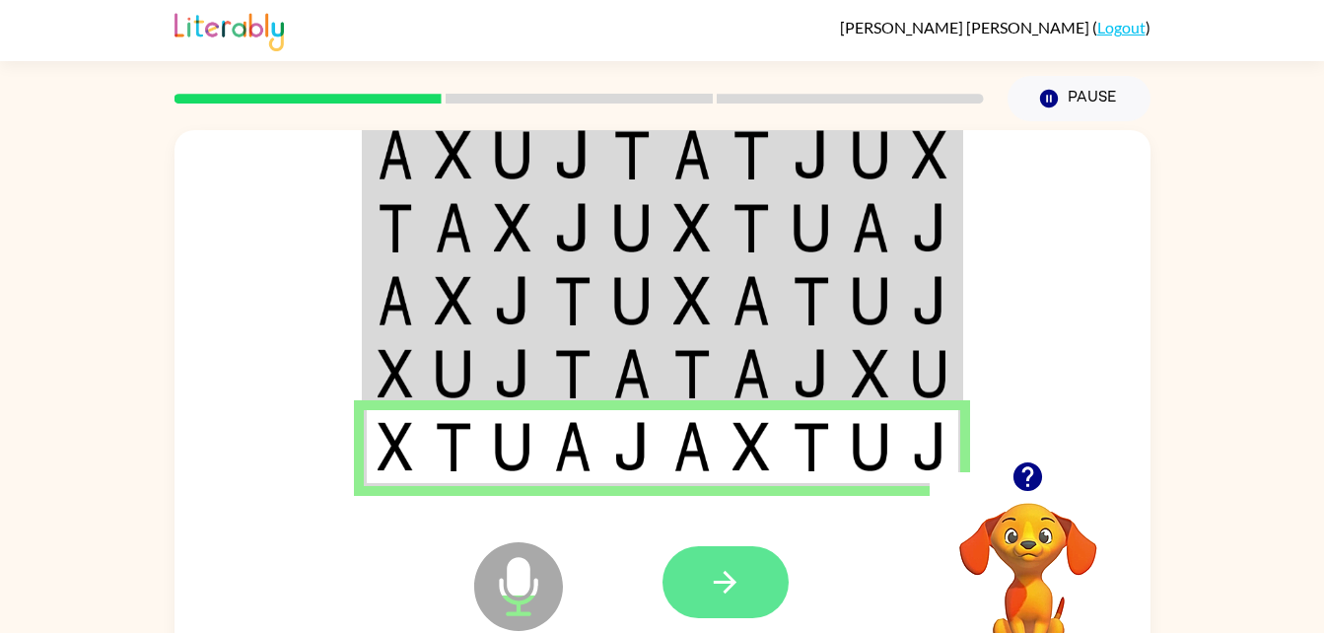
click at [735, 574] on icon "button" at bounding box center [725, 582] width 34 height 34
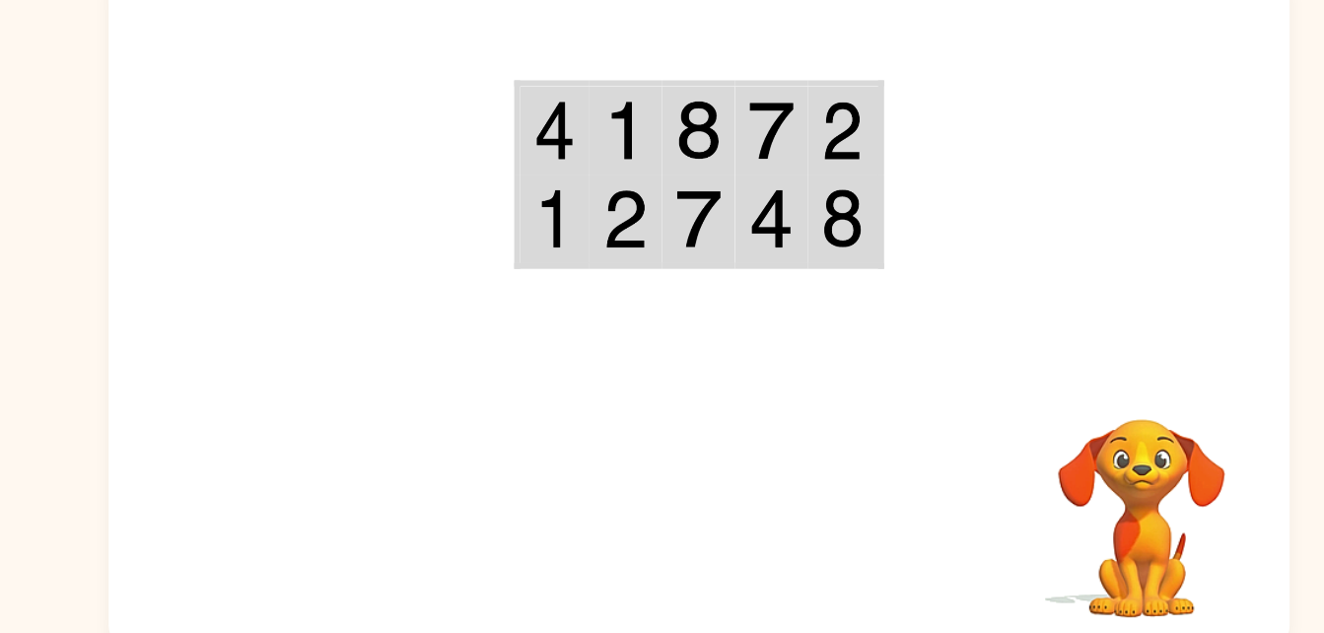
scroll to position [46, 0]
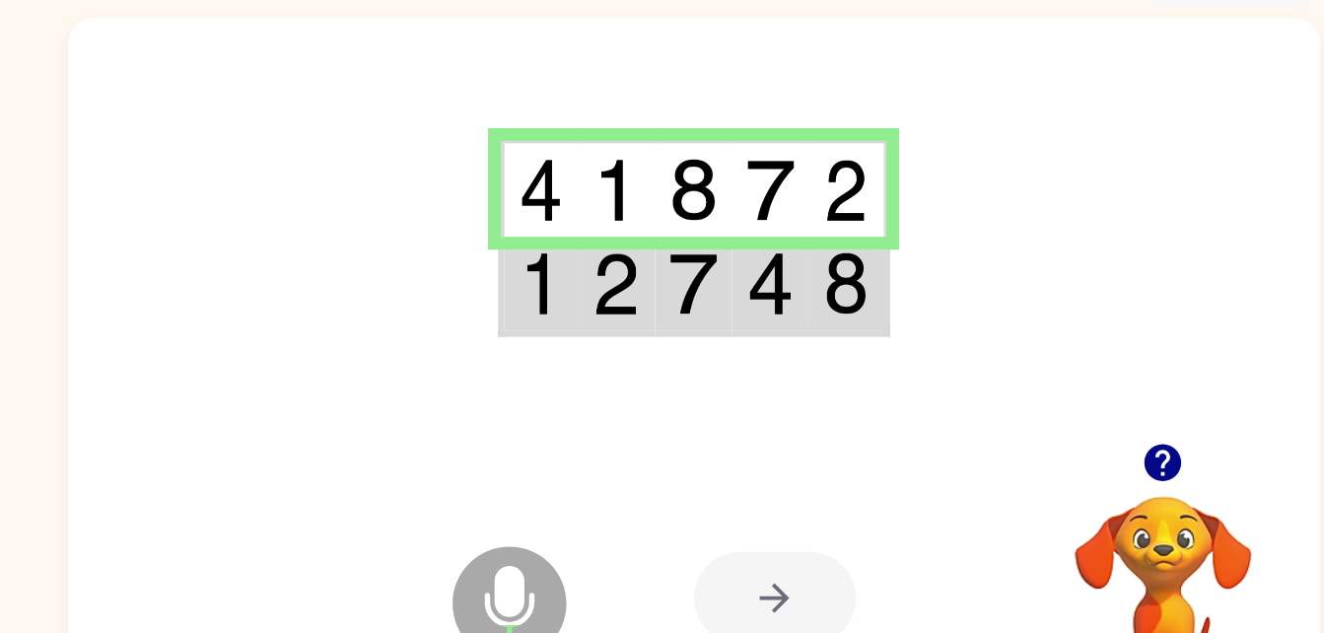
click at [724, 319] on td at bounding box center [722, 292] width 60 height 76
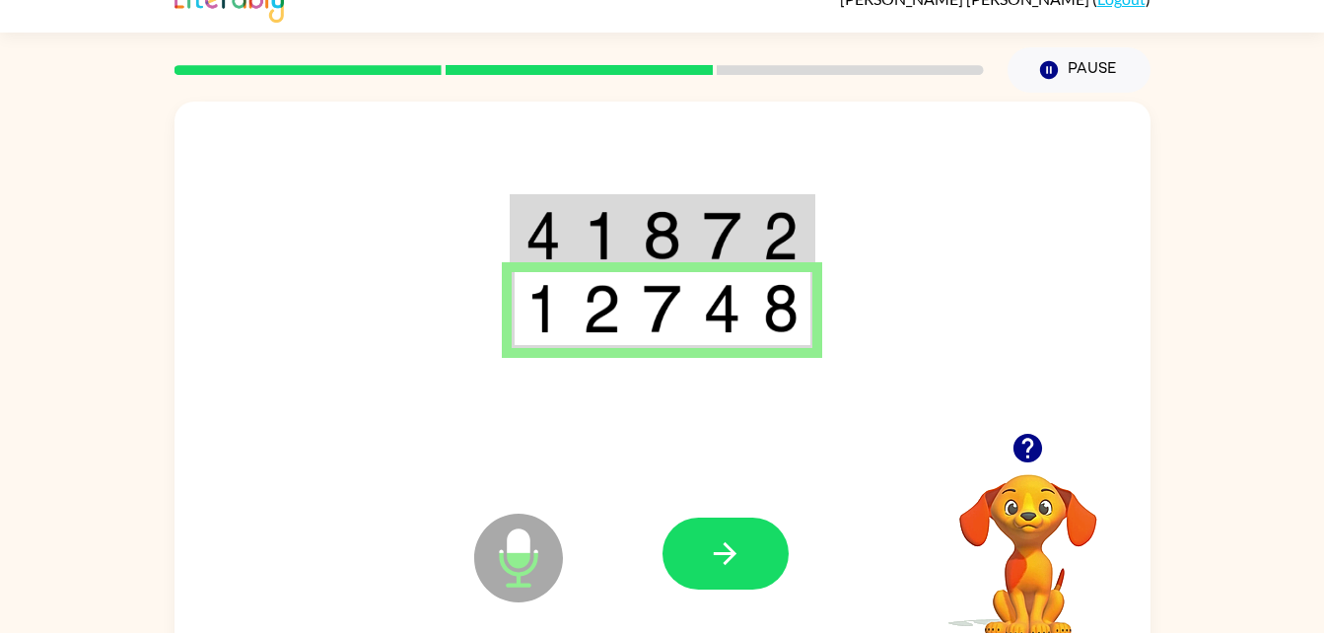
scroll to position [30, 0]
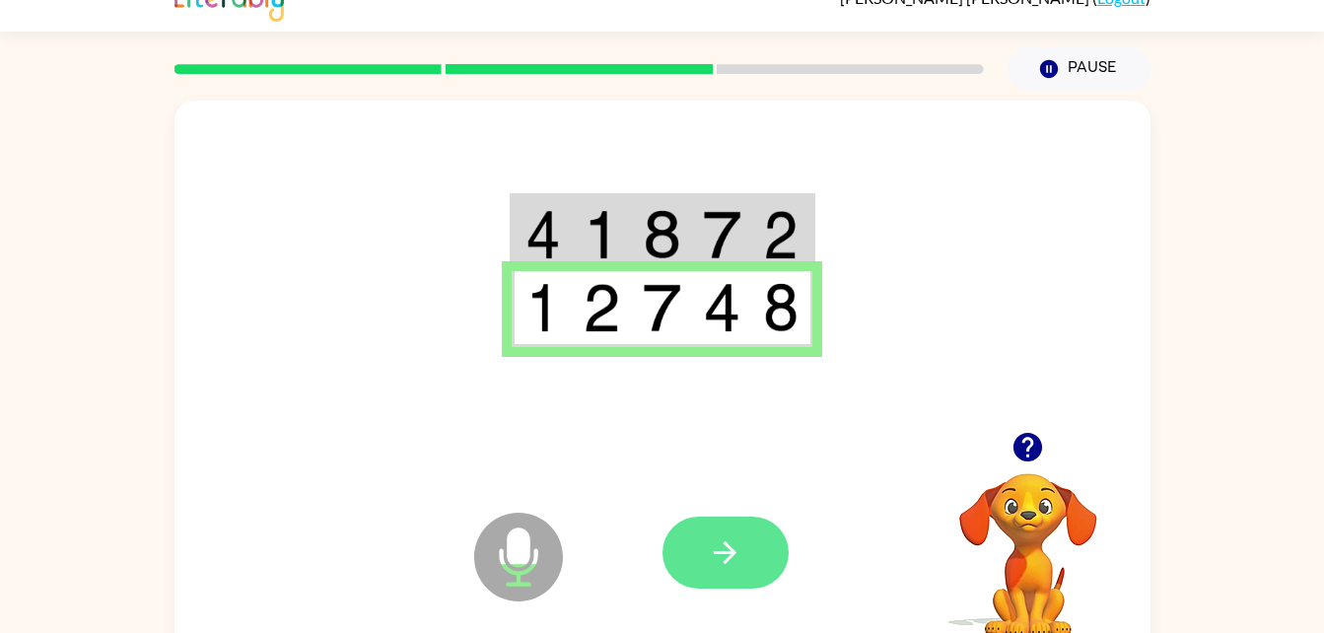
click at [725, 587] on button "button" at bounding box center [725, 553] width 126 height 72
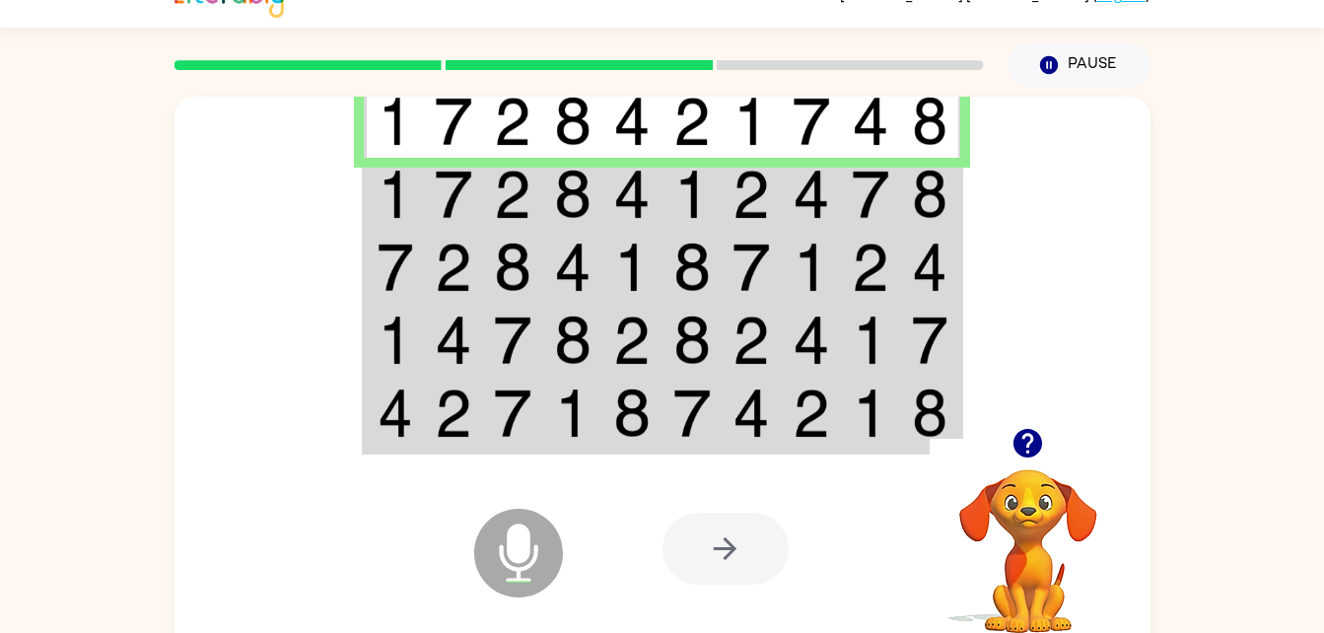
scroll to position [32, 0]
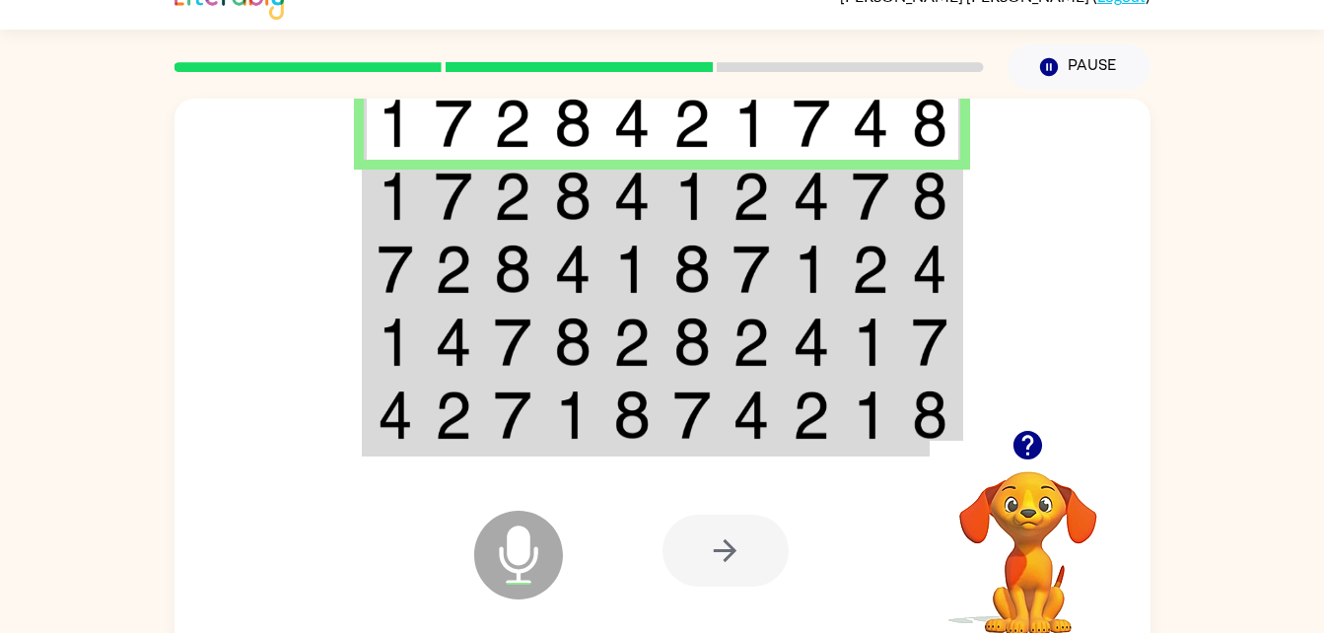
click at [842, 205] on td at bounding box center [871, 196] width 60 height 73
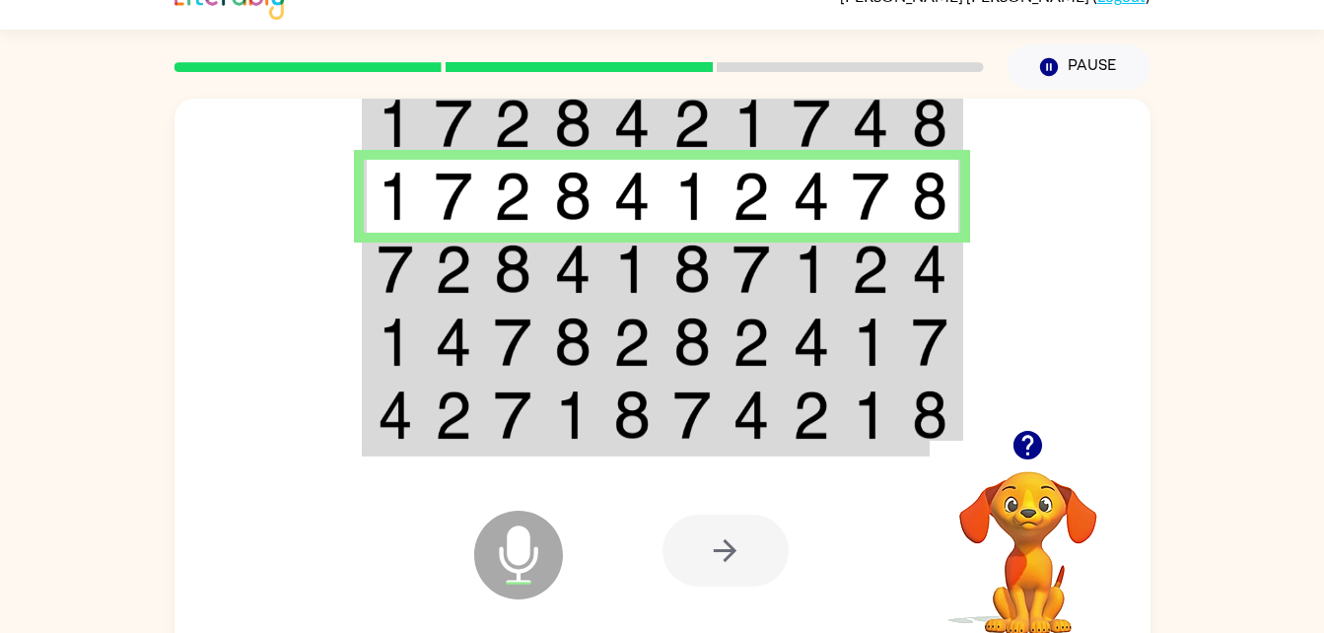
click at [641, 269] on img at bounding box center [631, 268] width 37 height 49
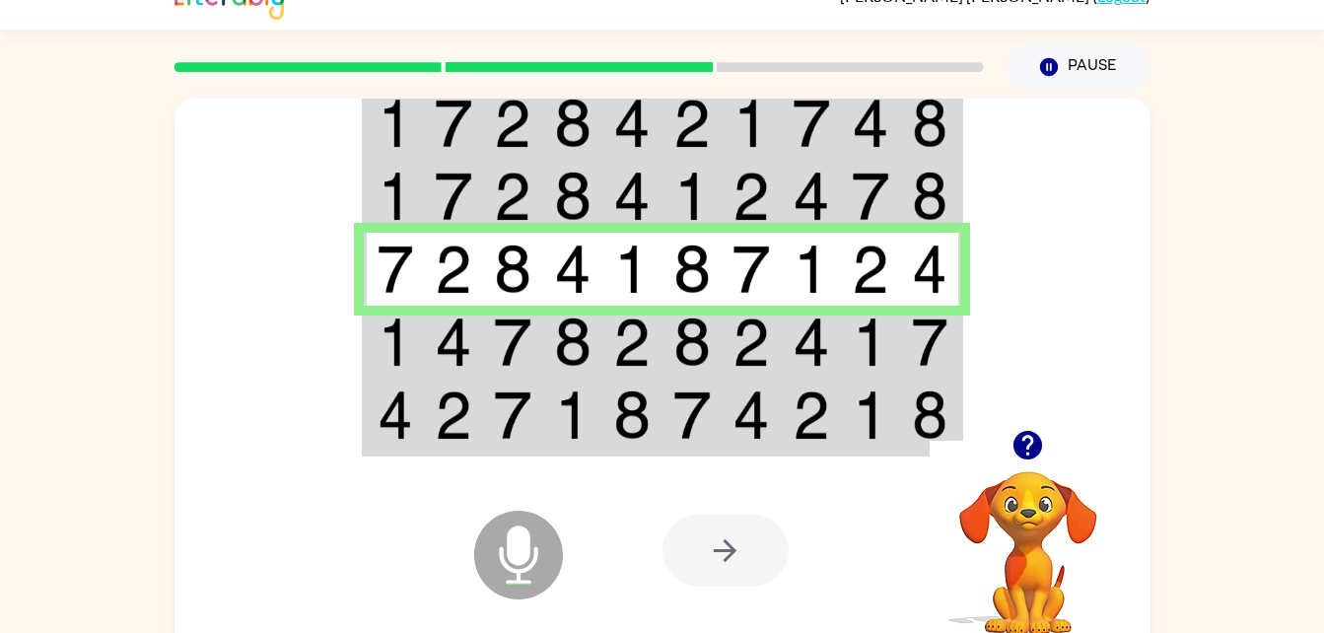
click at [823, 329] on img at bounding box center [811, 341] width 37 height 49
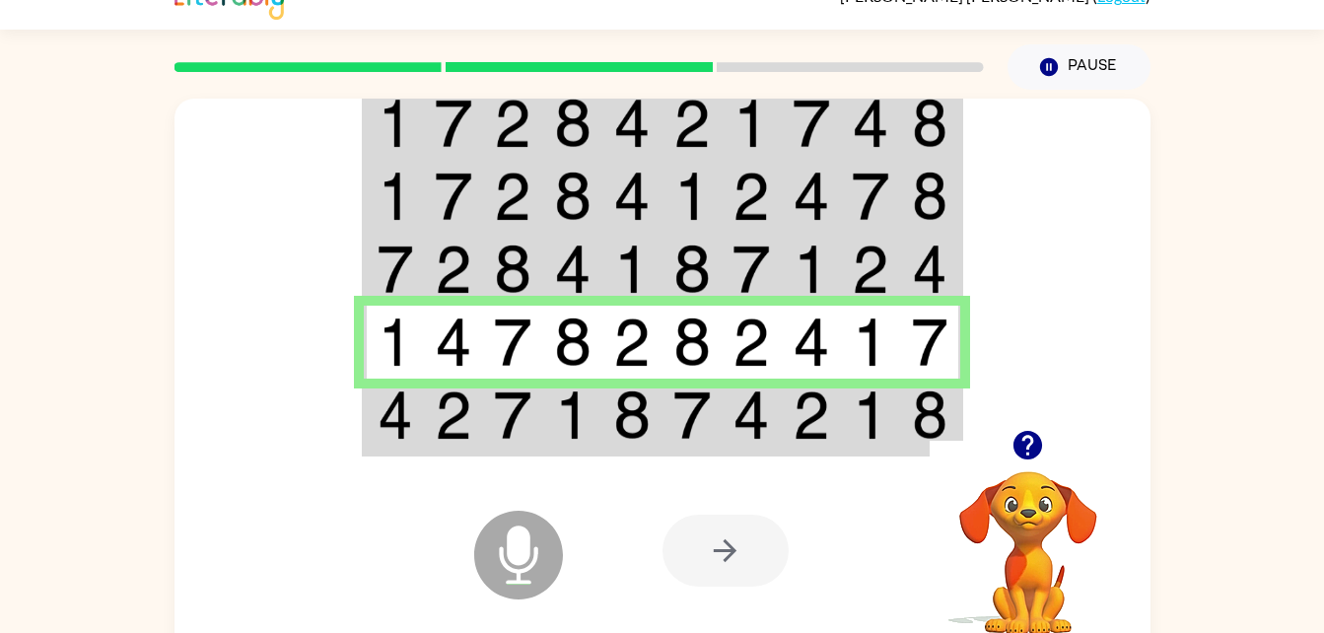
click at [662, 402] on td at bounding box center [692, 417] width 60 height 76
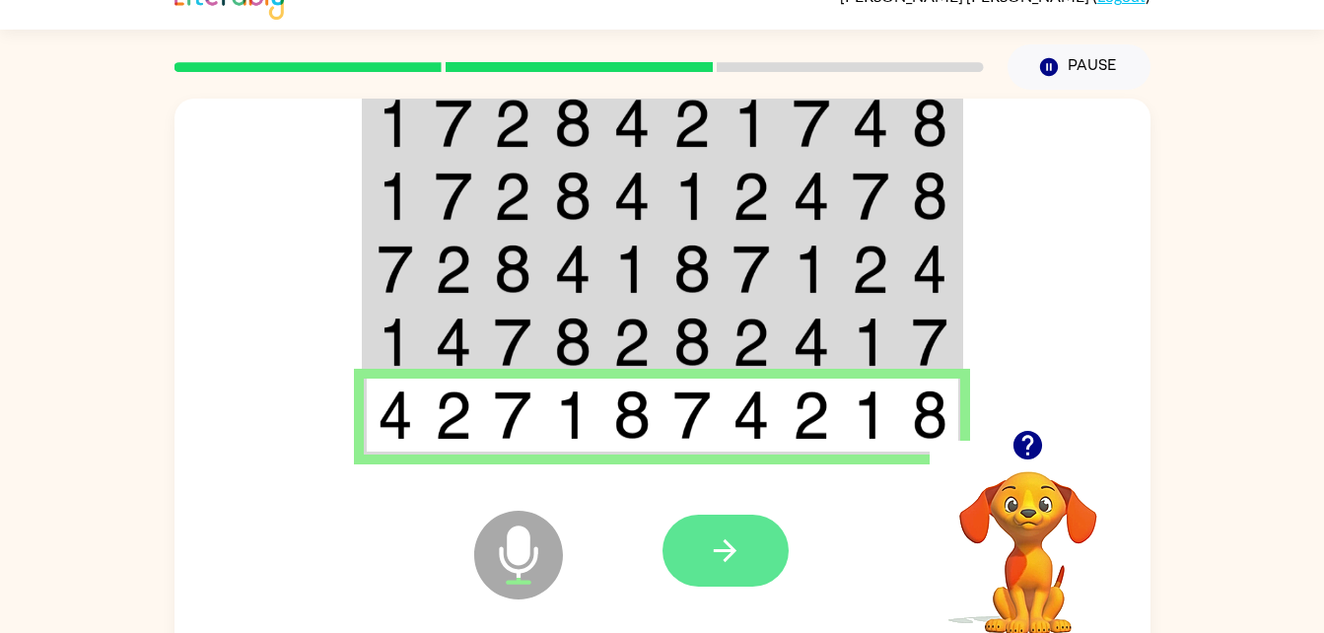
click at [730, 573] on button "button" at bounding box center [725, 551] width 126 height 72
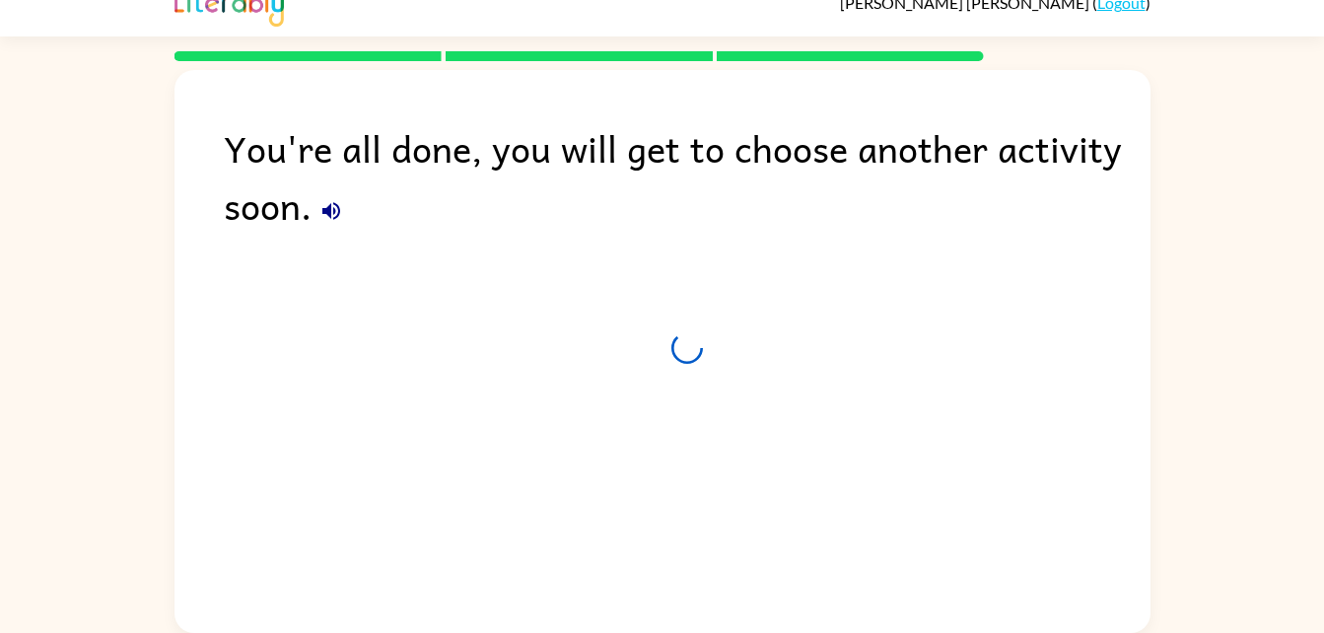
scroll to position [25, 0]
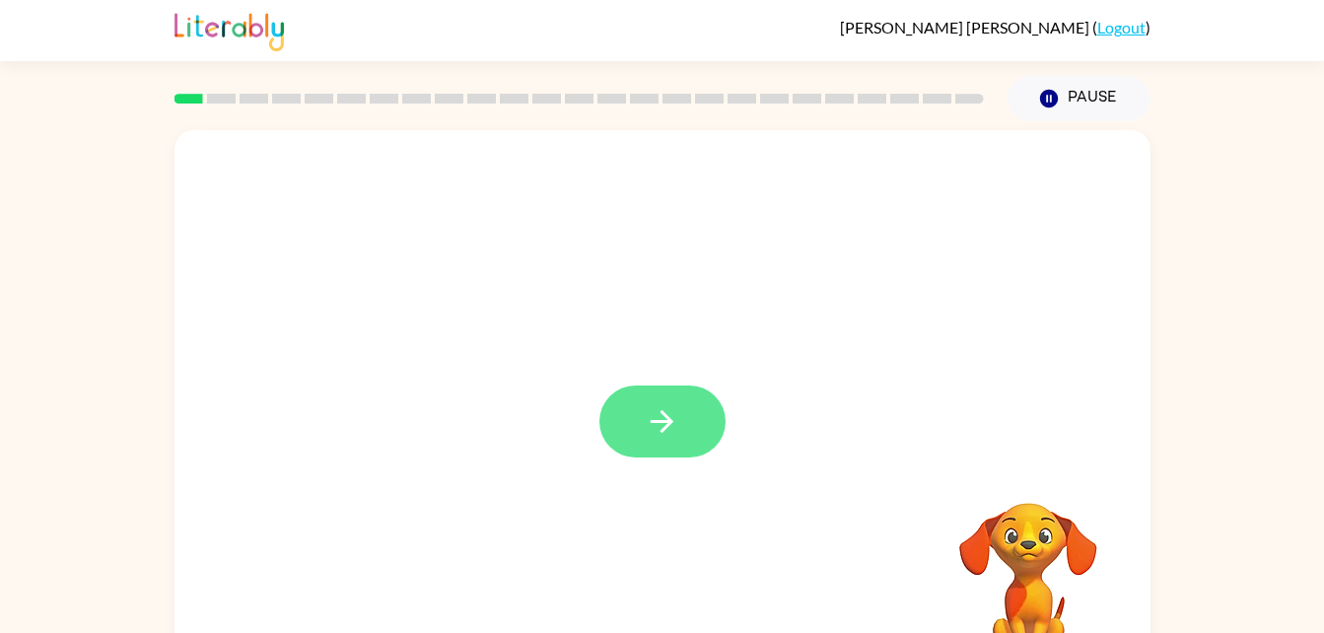
click at [675, 434] on icon "button" at bounding box center [662, 421] width 34 height 34
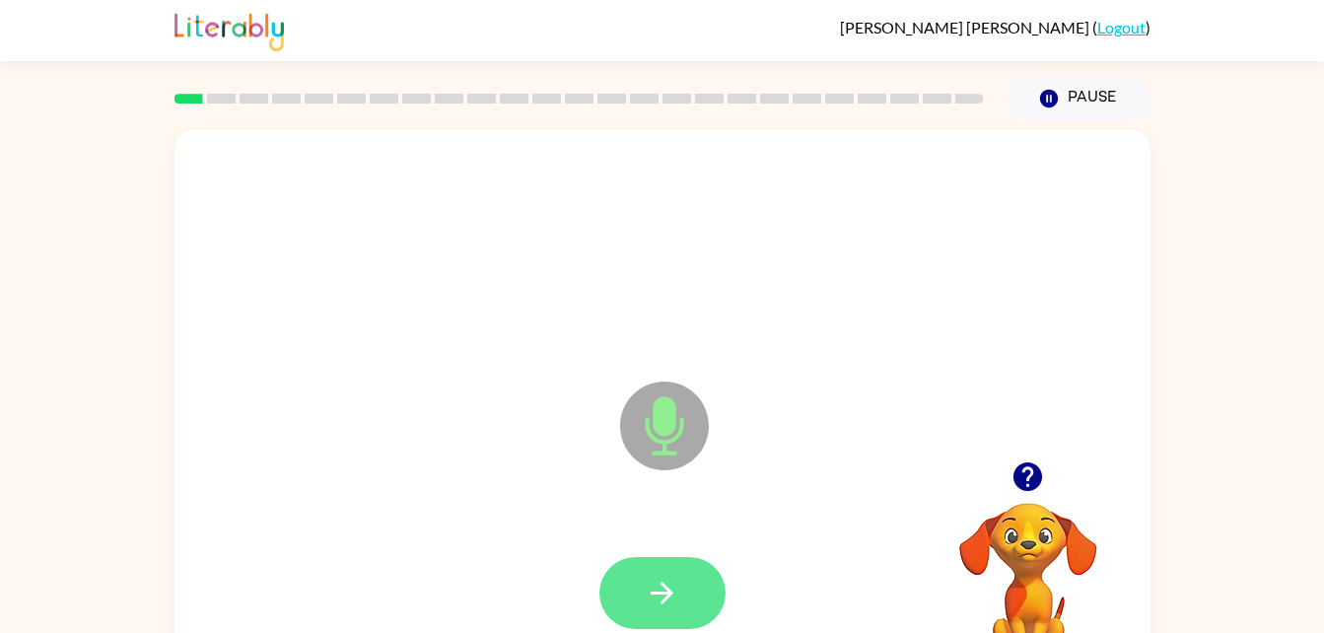
click at [633, 557] on button "button" at bounding box center [662, 593] width 126 height 72
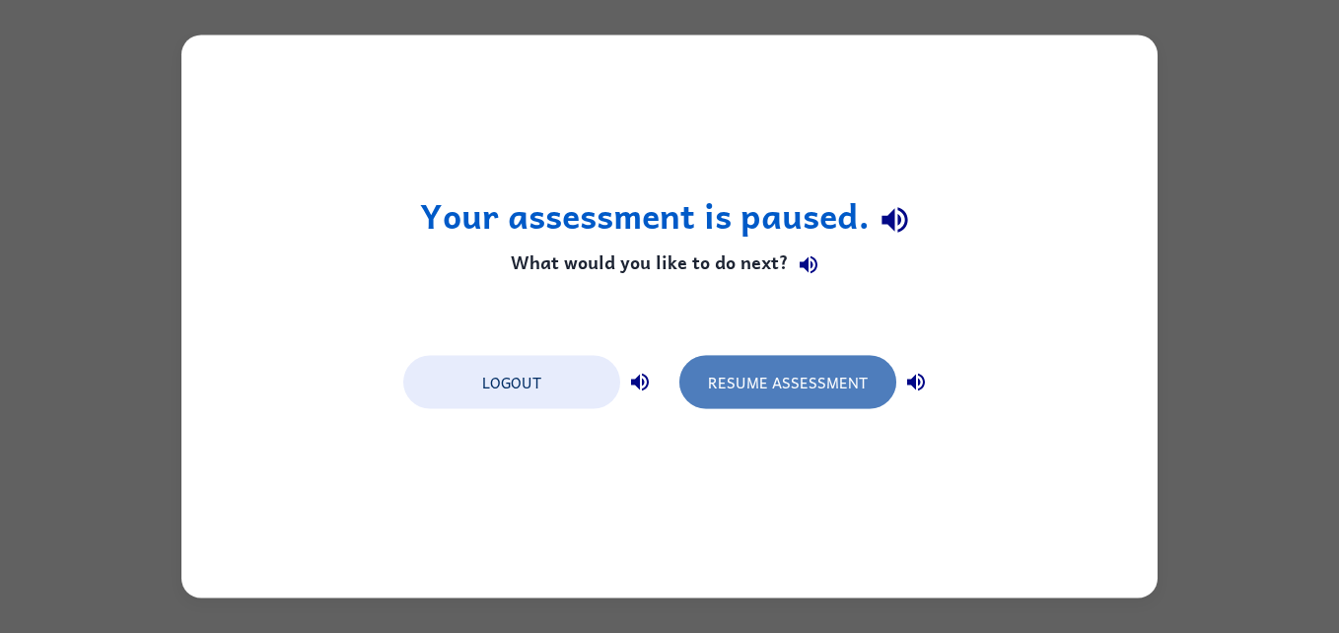
click at [854, 385] on button "Resume Assessment" at bounding box center [787, 382] width 217 height 53
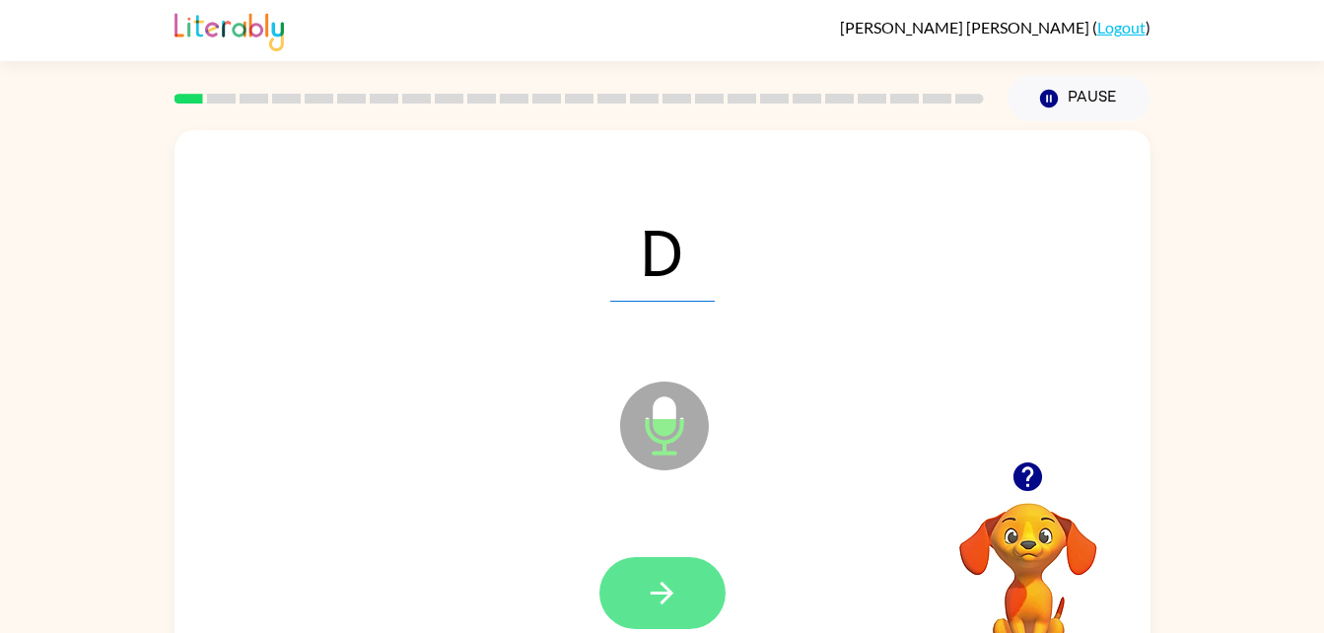
click at [653, 560] on button "button" at bounding box center [662, 593] width 126 height 72
click at [686, 565] on button "button" at bounding box center [662, 593] width 126 height 72
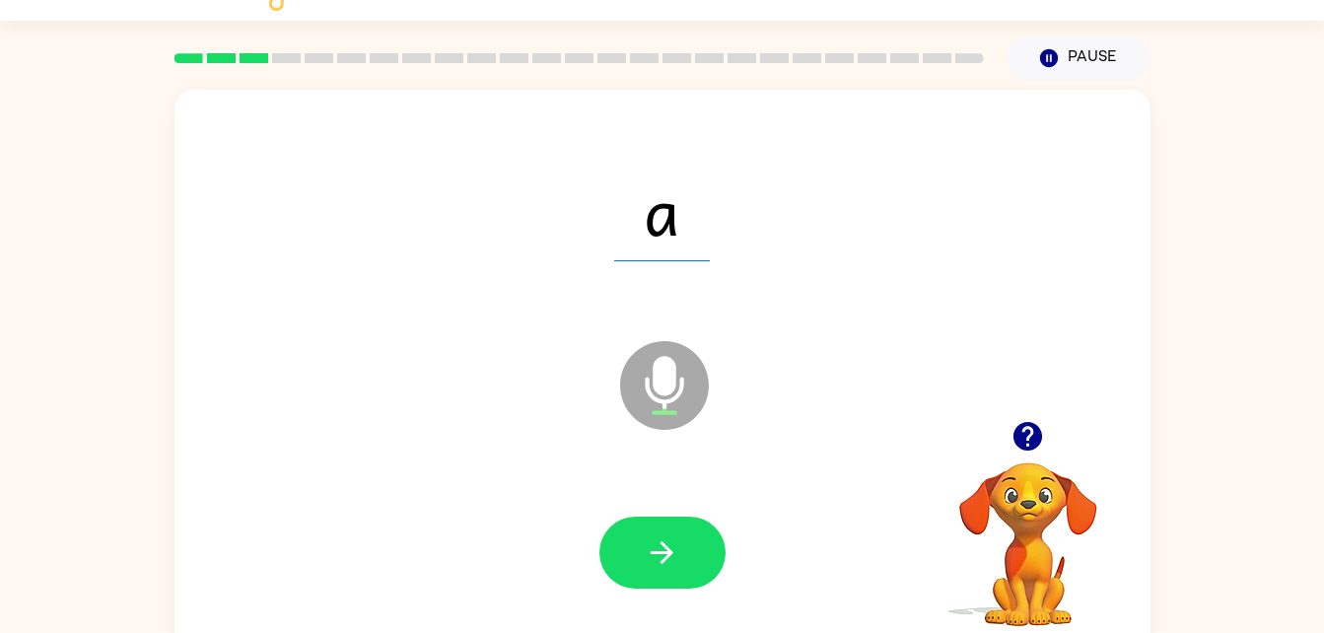
scroll to position [60, 0]
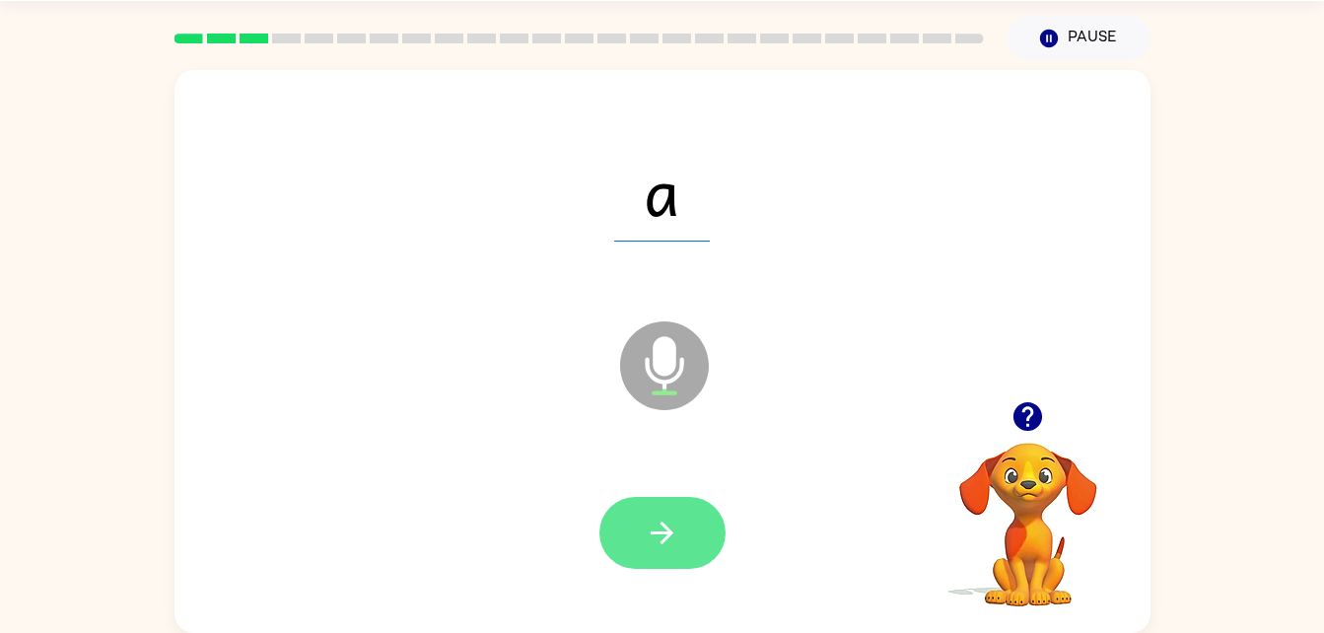
click at [669, 531] on icon "button" at bounding box center [662, 532] width 23 height 23
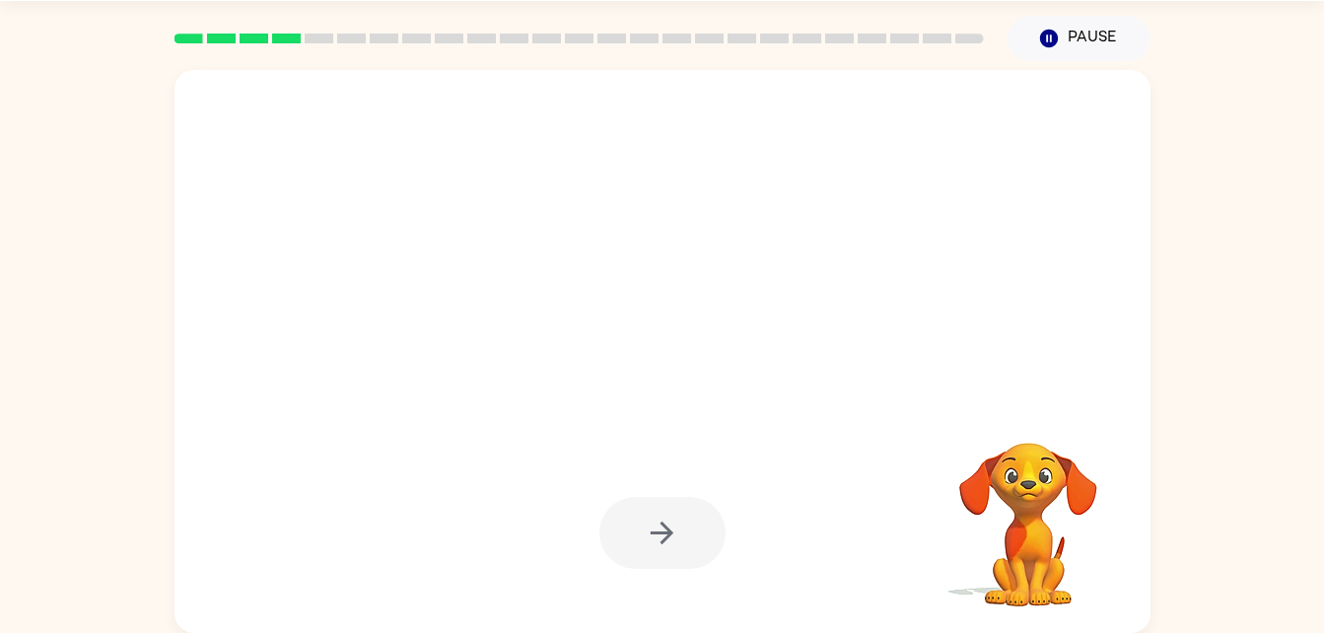
drag, startPoint x: 669, startPoint y: 531, endPoint x: 733, endPoint y: 683, distance: 164.8
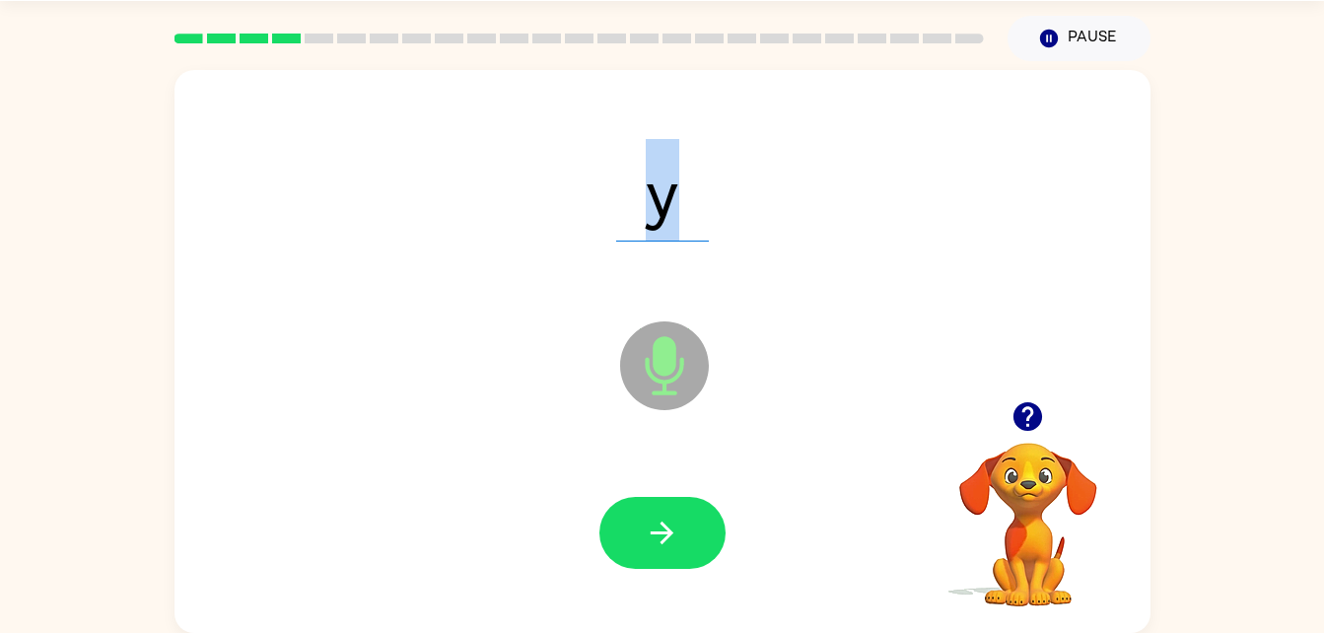
click at [1028, 534] on video "Your browser must support playing .mp4 files to use Literably. Please try using…" at bounding box center [1028, 510] width 197 height 197
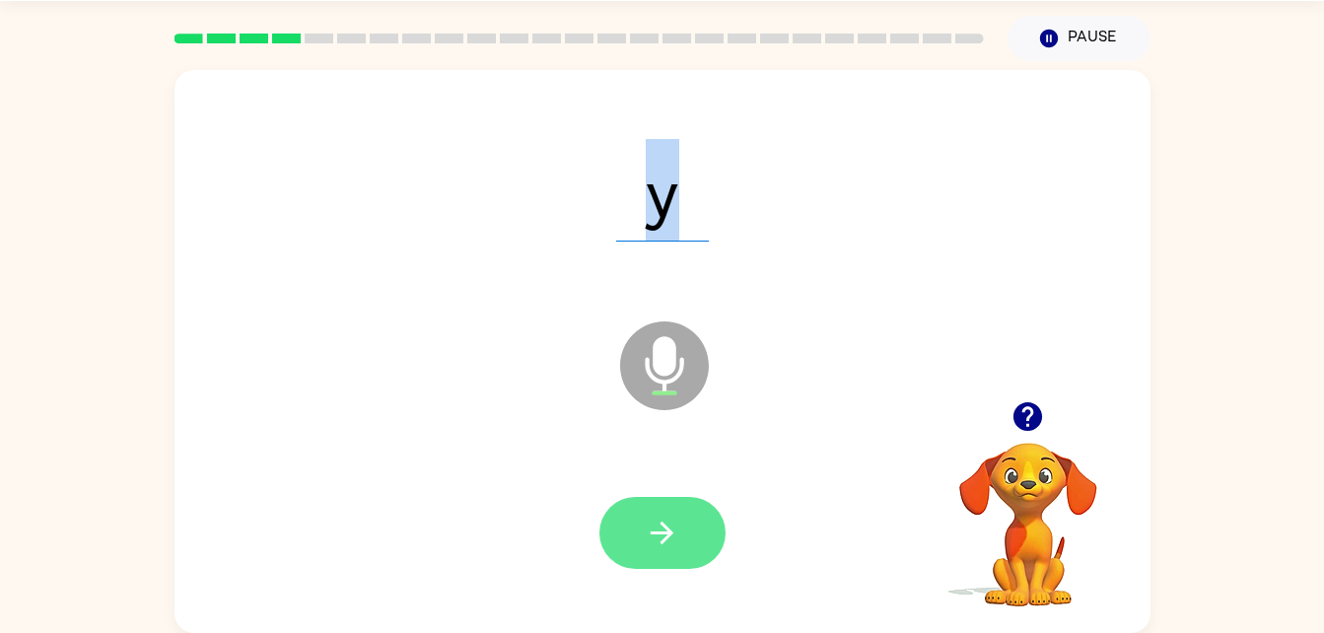
click at [699, 531] on button "button" at bounding box center [662, 533] width 126 height 72
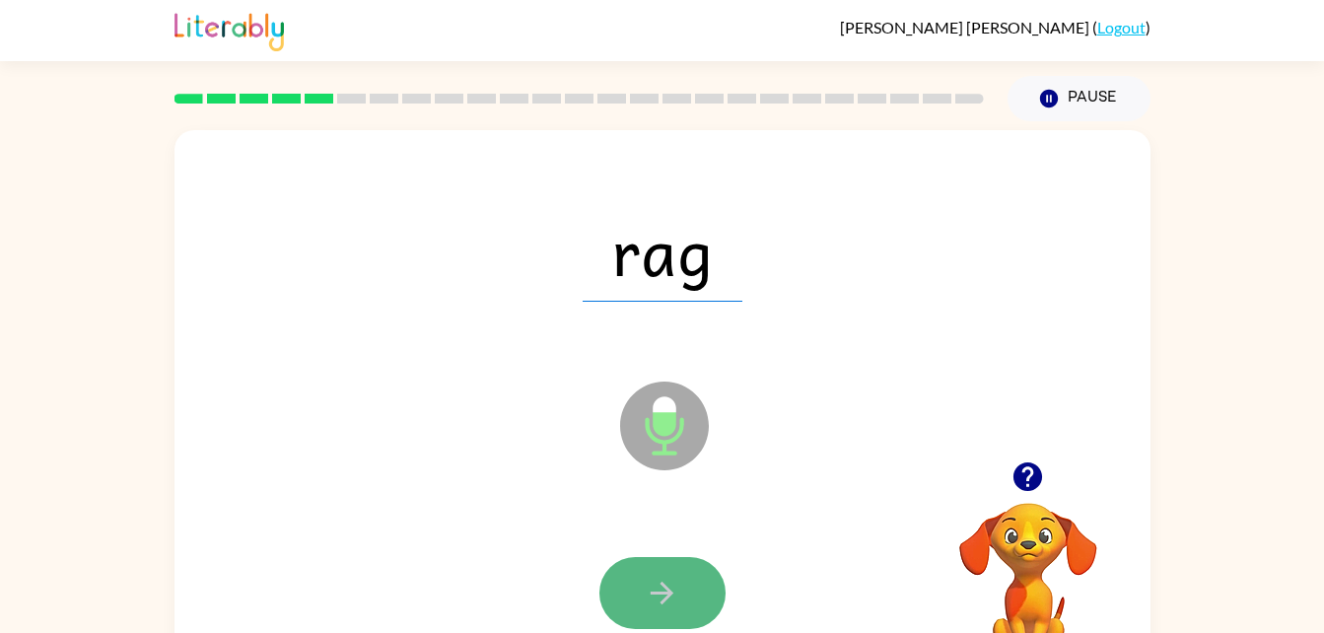
click at [683, 591] on button "button" at bounding box center [662, 593] width 126 height 72
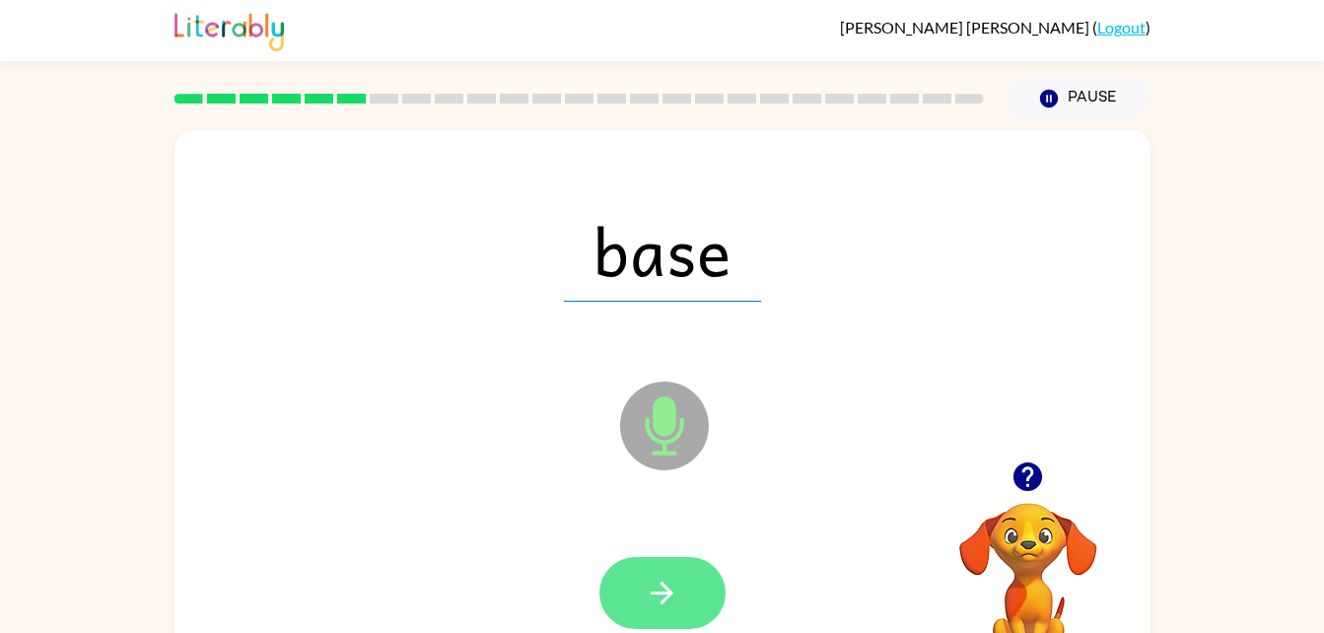
click at [670, 592] on icon "button" at bounding box center [662, 593] width 23 height 23
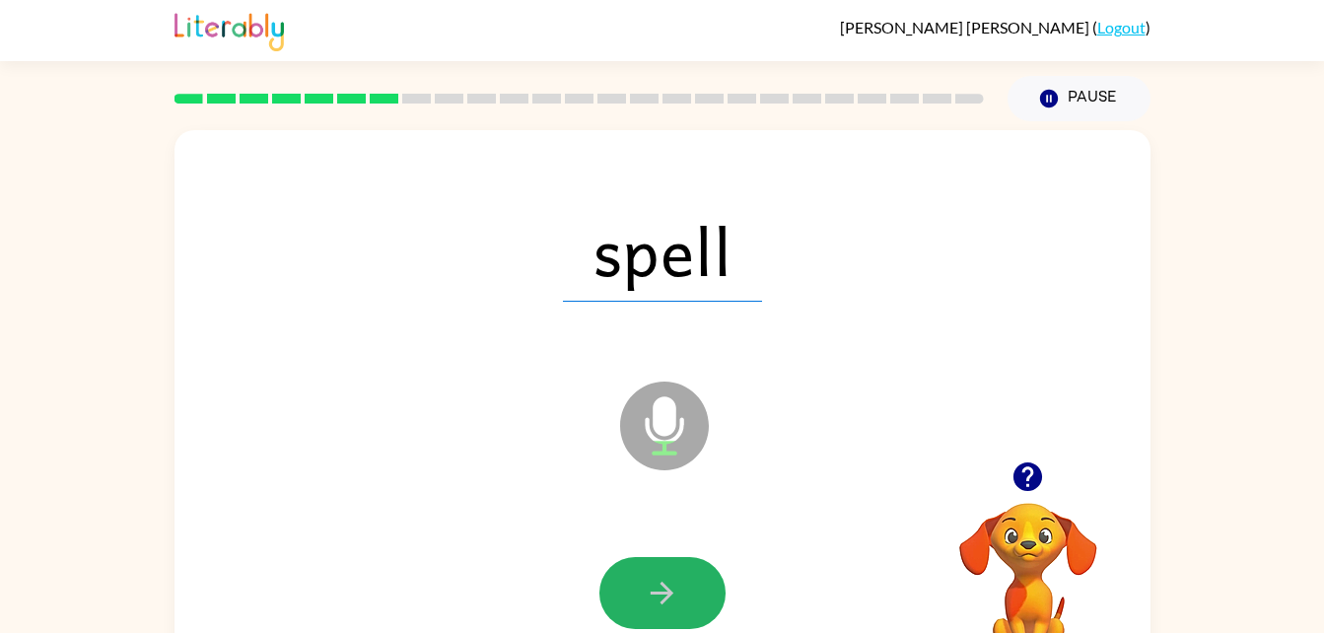
click at [675, 625] on button "button" at bounding box center [662, 593] width 126 height 72
click at [671, 600] on div at bounding box center [662, 593] width 126 height 72
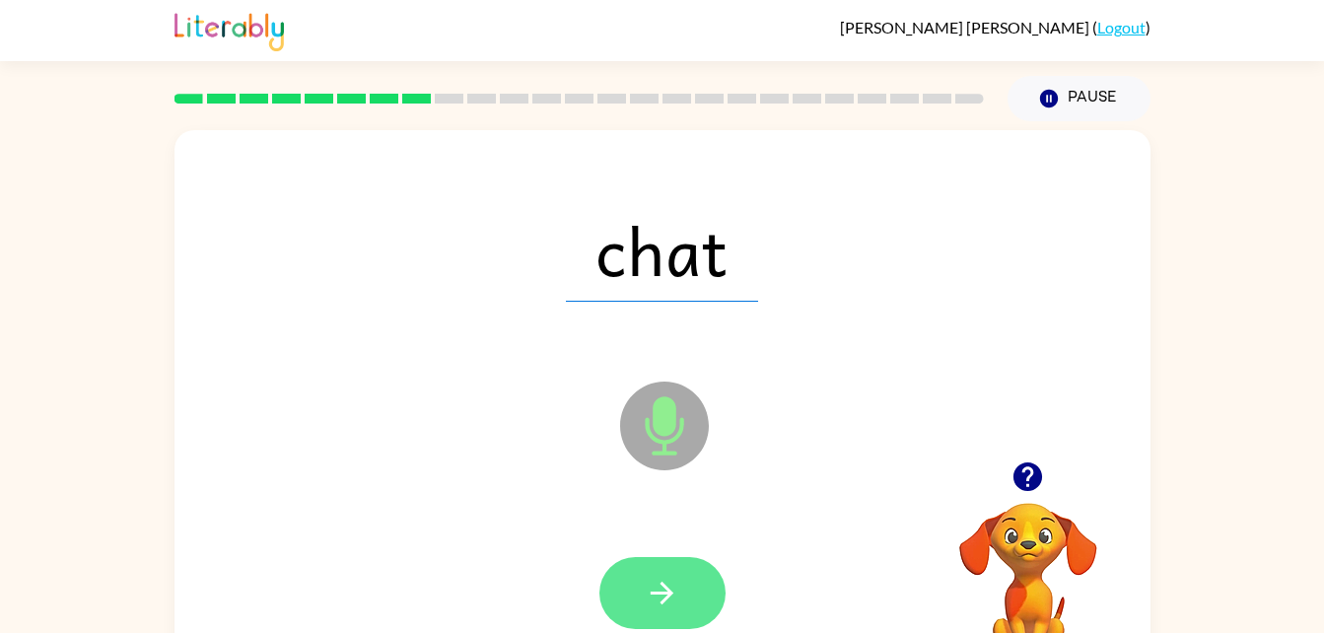
click at [653, 598] on icon "button" at bounding box center [662, 593] width 34 height 34
click at [653, 594] on icon "button" at bounding box center [662, 593] width 34 height 34
click at [637, 609] on button "button" at bounding box center [662, 593] width 126 height 72
click at [661, 576] on icon "button" at bounding box center [662, 593] width 34 height 34
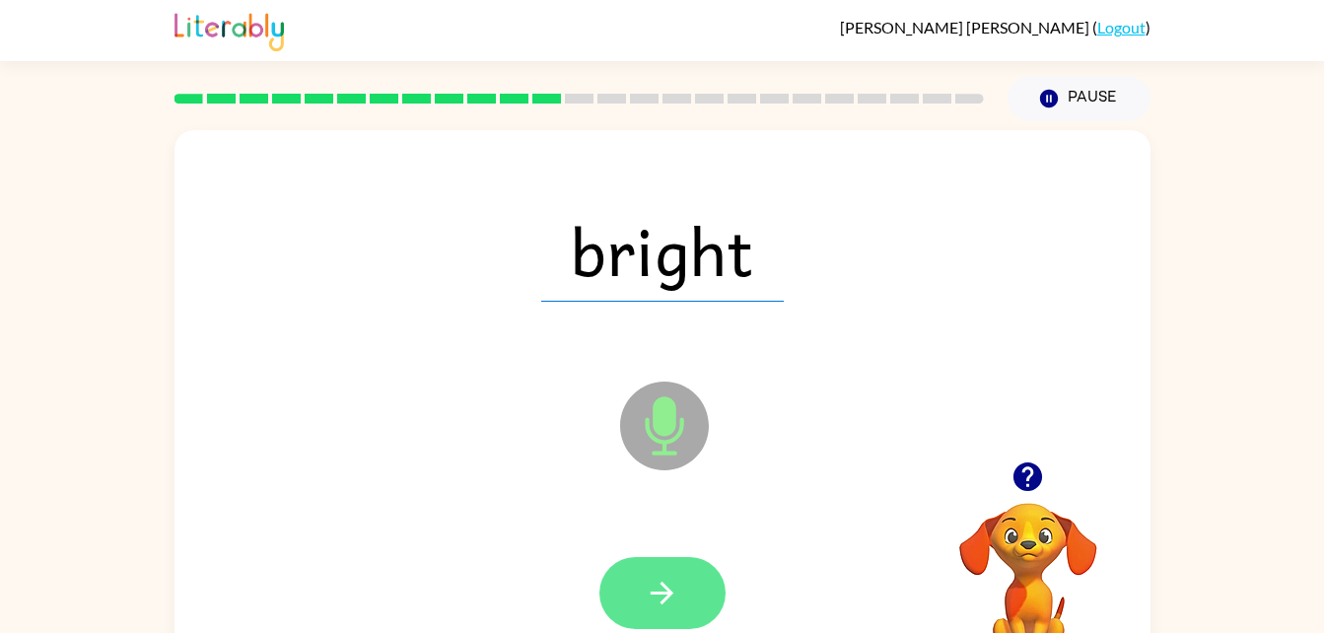
click at [698, 591] on button "button" at bounding box center [662, 593] width 126 height 72
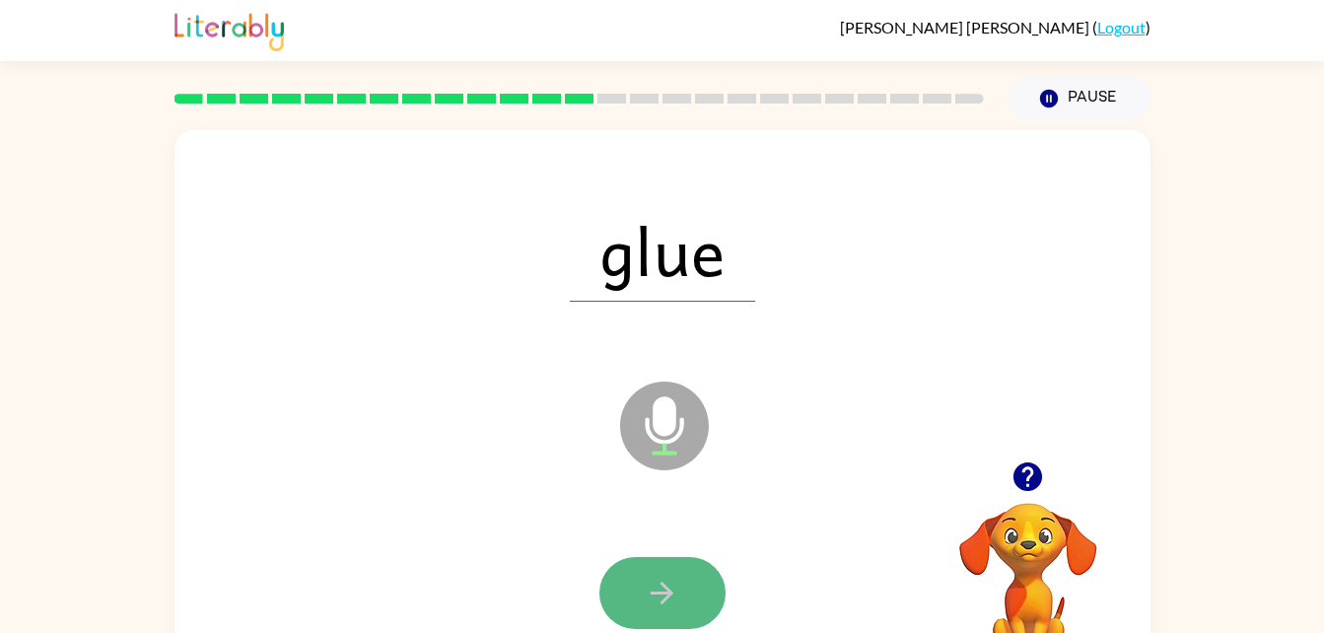
click at [686, 607] on button "button" at bounding box center [662, 593] width 126 height 72
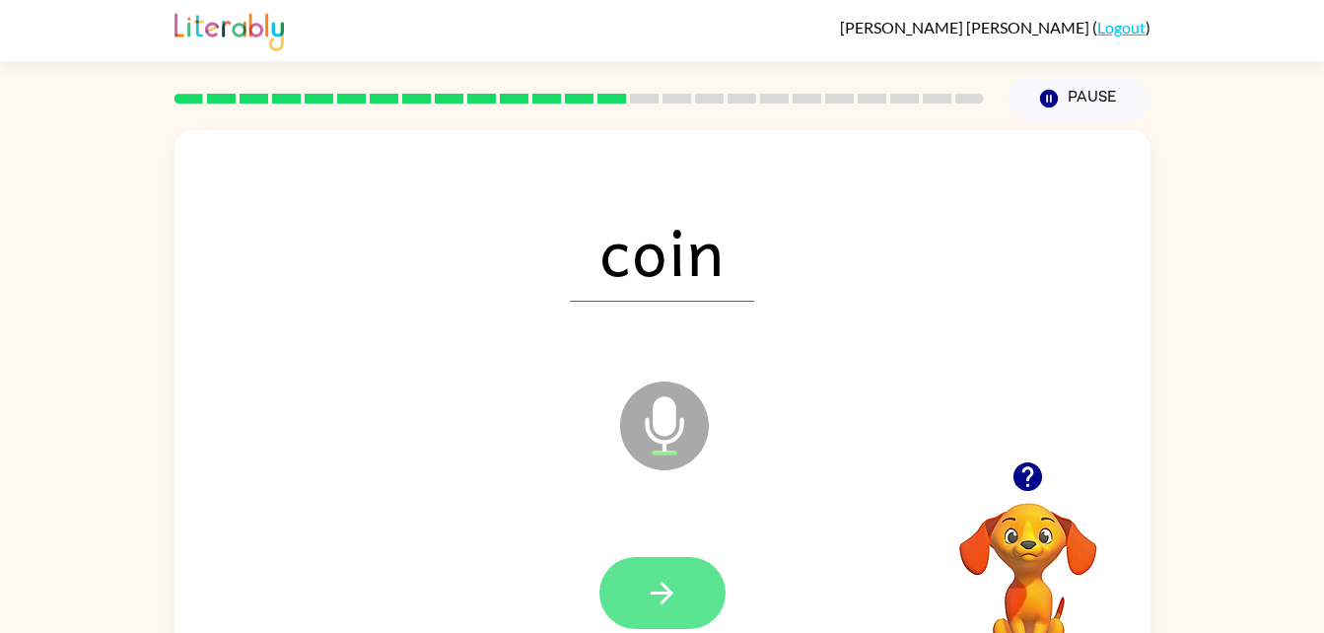
click at [647, 578] on icon "button" at bounding box center [662, 593] width 34 height 34
click at [686, 598] on button "button" at bounding box center [662, 593] width 126 height 72
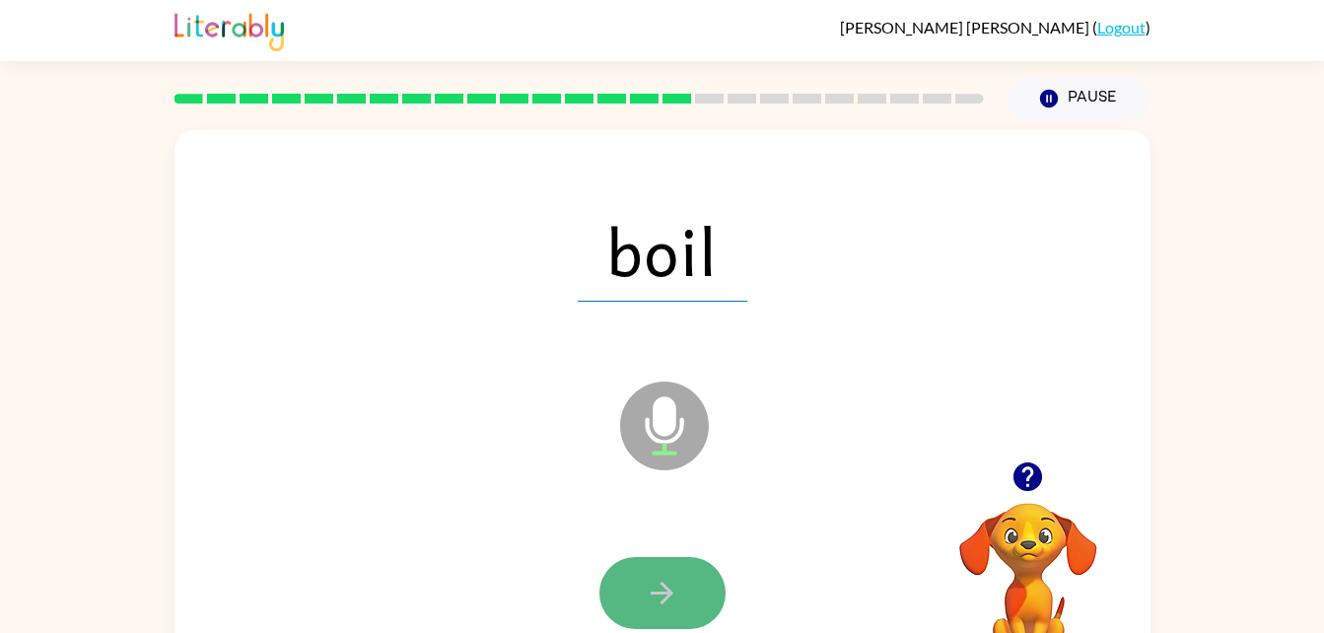
click at [645, 564] on button "button" at bounding box center [662, 593] width 126 height 72
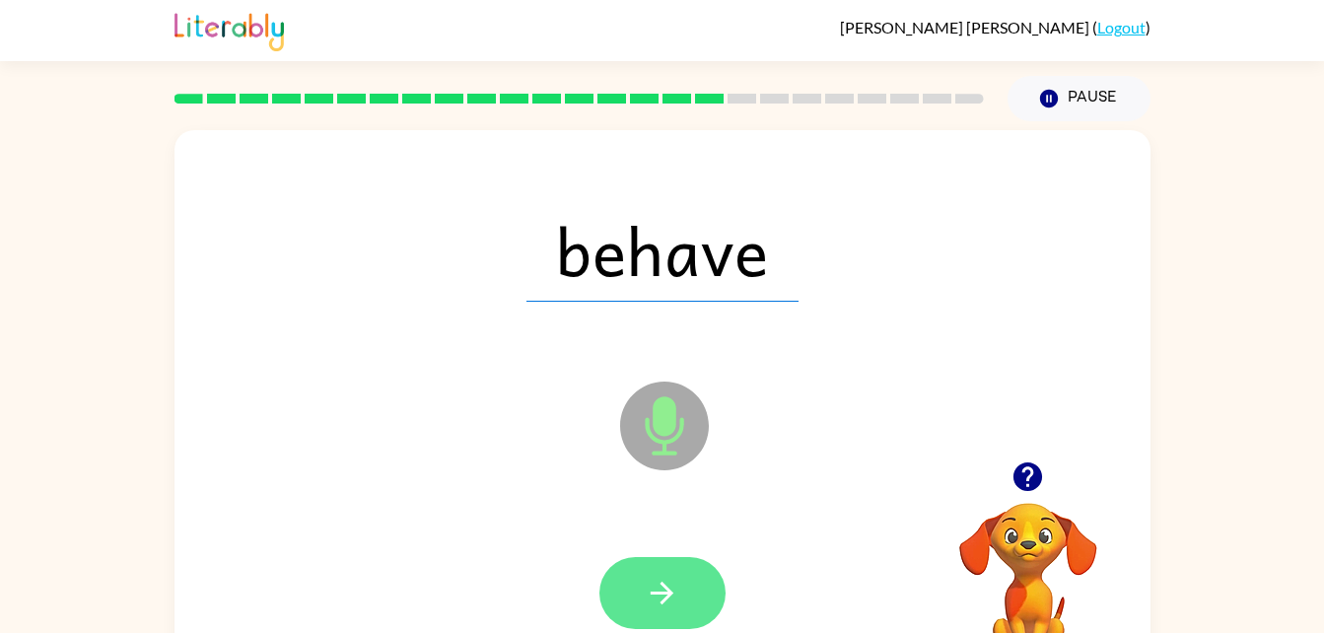
click at [662, 589] on icon "button" at bounding box center [662, 593] width 34 height 34
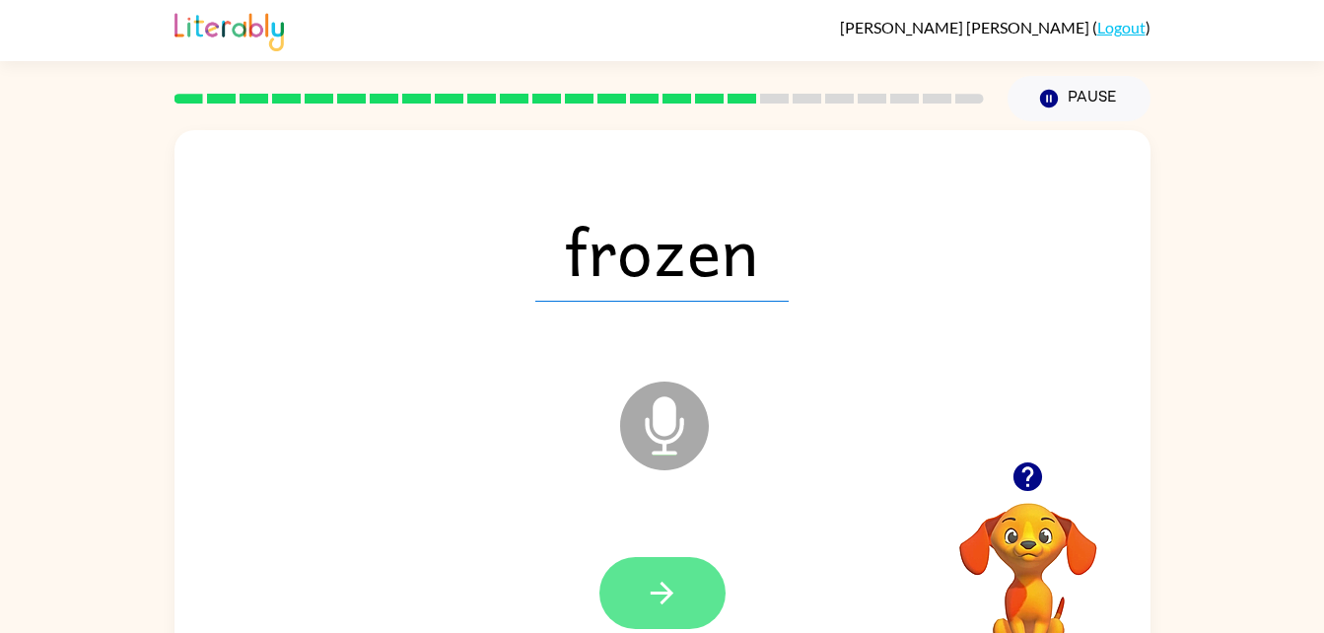
click at [646, 583] on icon "button" at bounding box center [662, 593] width 34 height 34
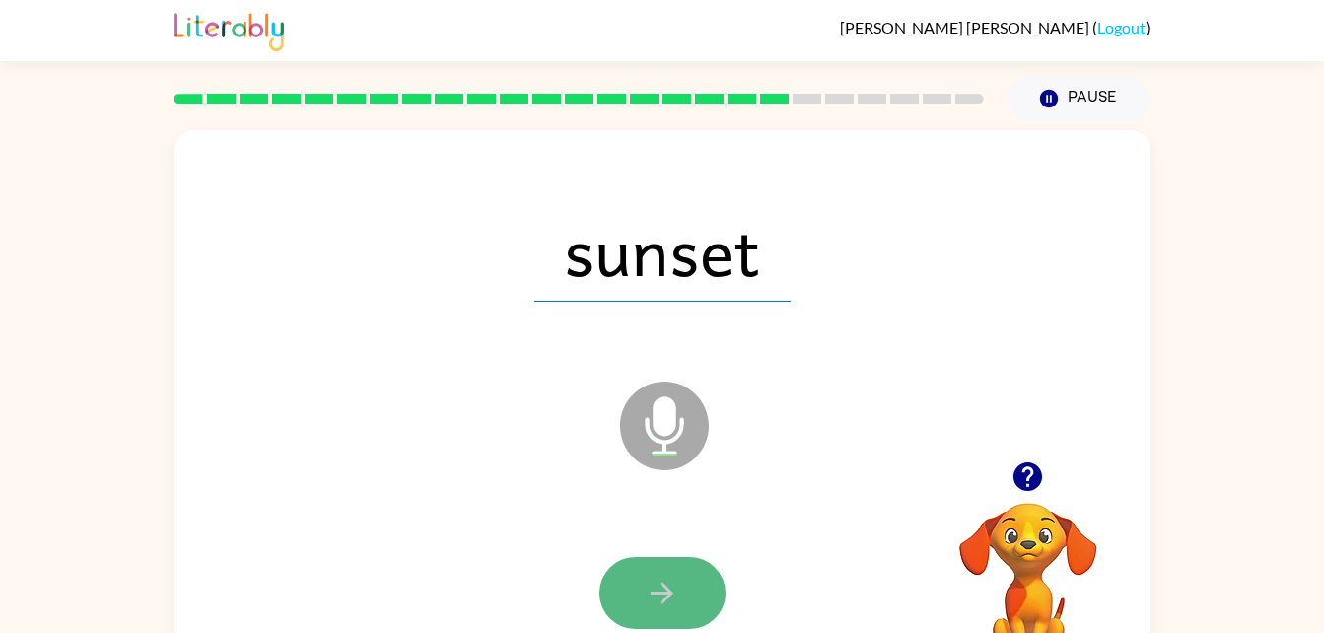
click at [679, 588] on button "button" at bounding box center [662, 593] width 126 height 72
click at [669, 586] on icon "button" at bounding box center [662, 593] width 34 height 34
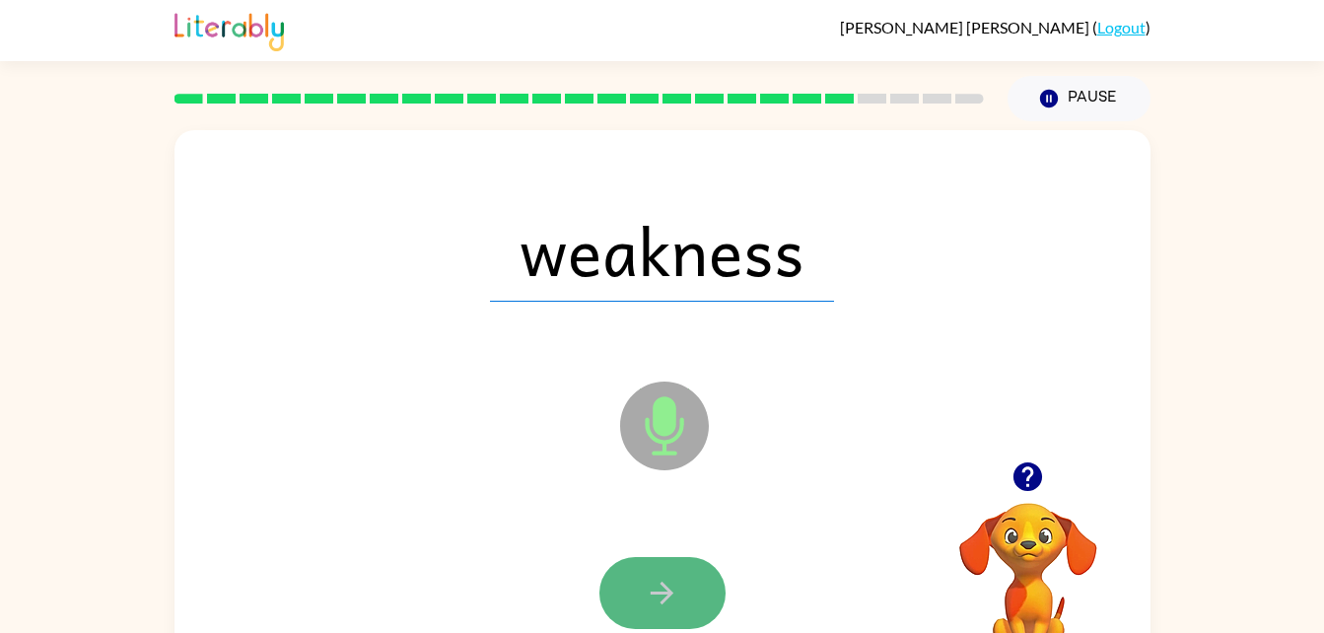
click at [680, 604] on button "button" at bounding box center [662, 593] width 126 height 72
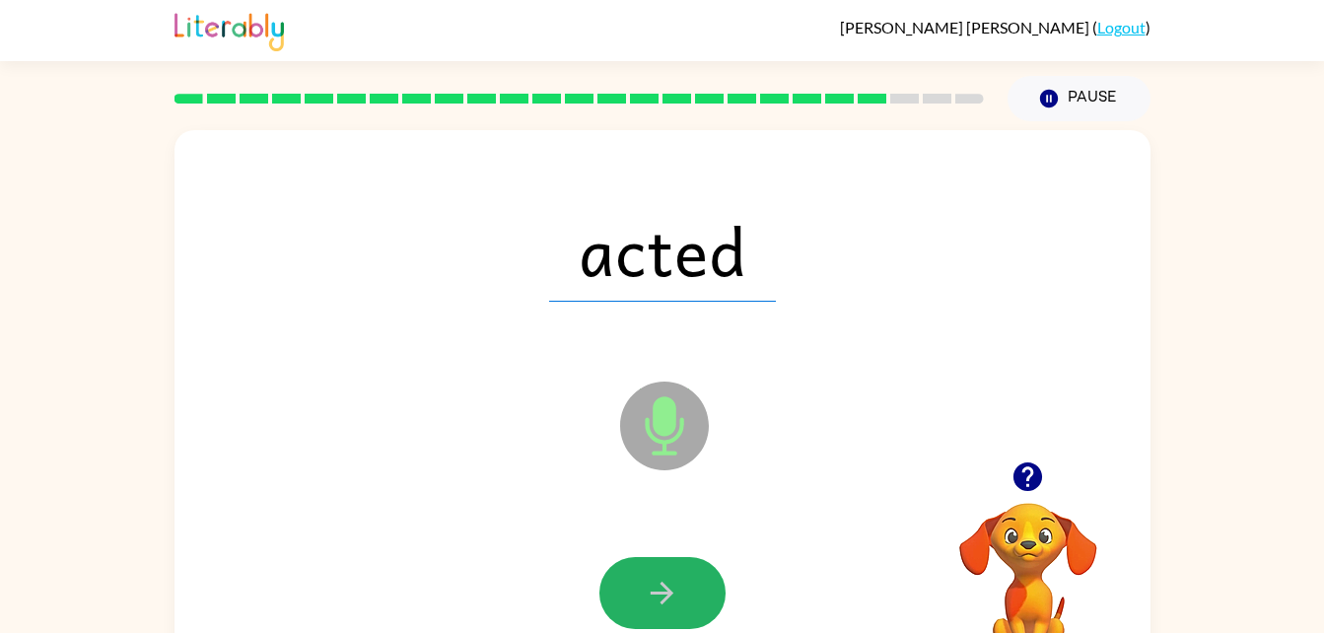
click at [681, 598] on button "button" at bounding box center [662, 593] width 126 height 72
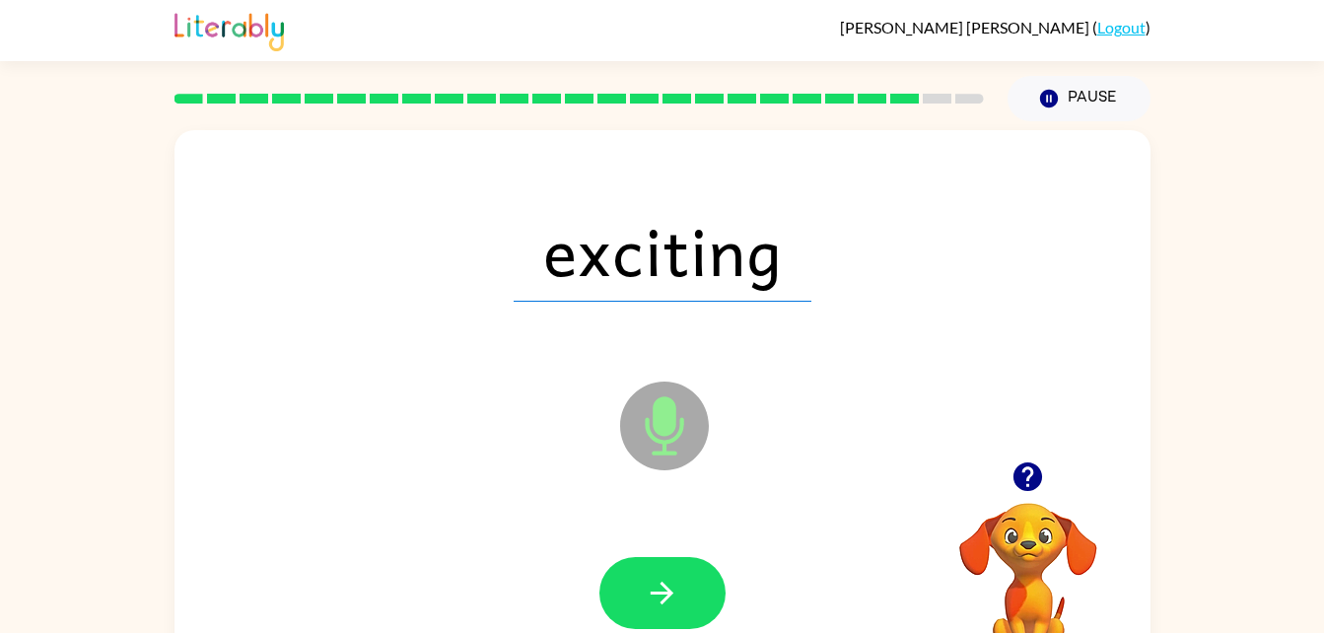
drag, startPoint x: 682, startPoint y: 597, endPoint x: 693, endPoint y: 554, distance: 44.7
click at [685, 583] on button "button" at bounding box center [662, 593] width 126 height 72
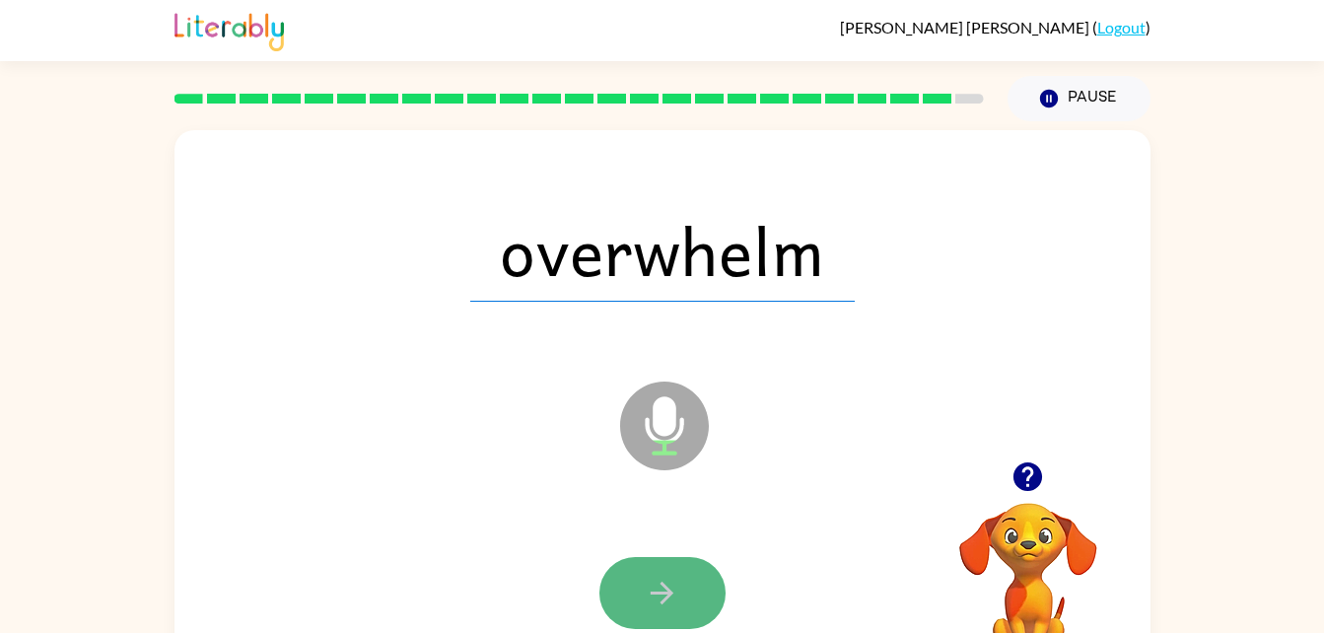
click at [677, 570] on button "button" at bounding box center [662, 593] width 126 height 72
